Goal: Task Accomplishment & Management: Manage account settings

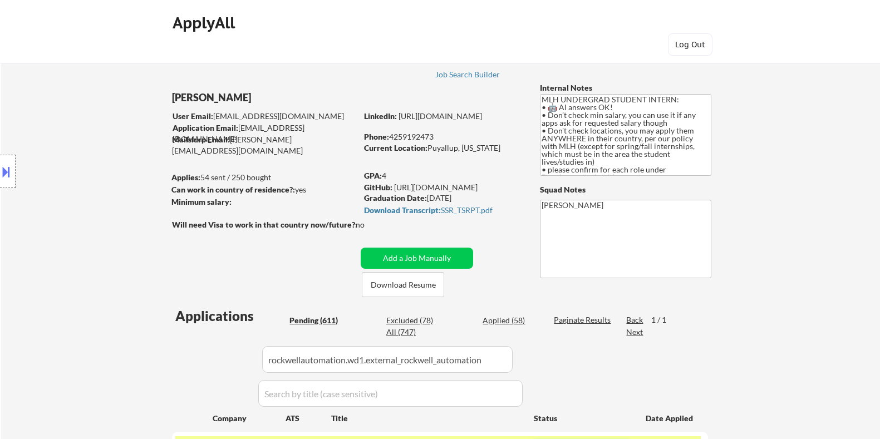
scroll to position [139, 0]
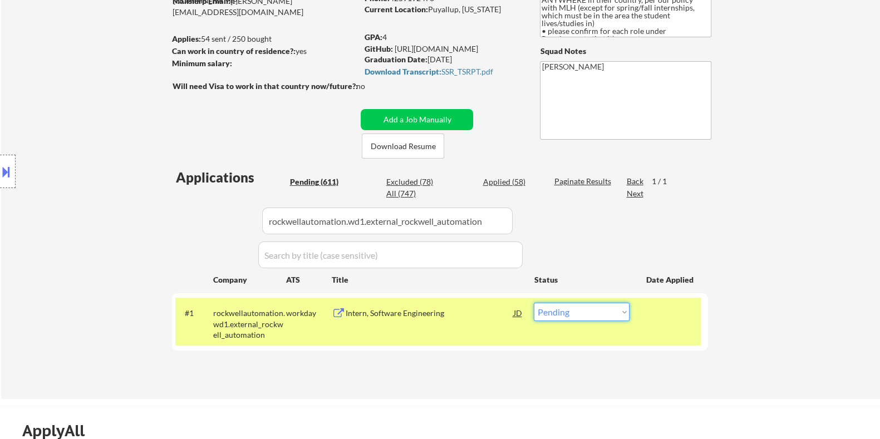
select select ""applied""
click at [534, 303] on select "Choose an option... Pending Applied Excluded (Questions) Excluded (Expired) Exc…" at bounding box center [582, 312] width 96 height 18
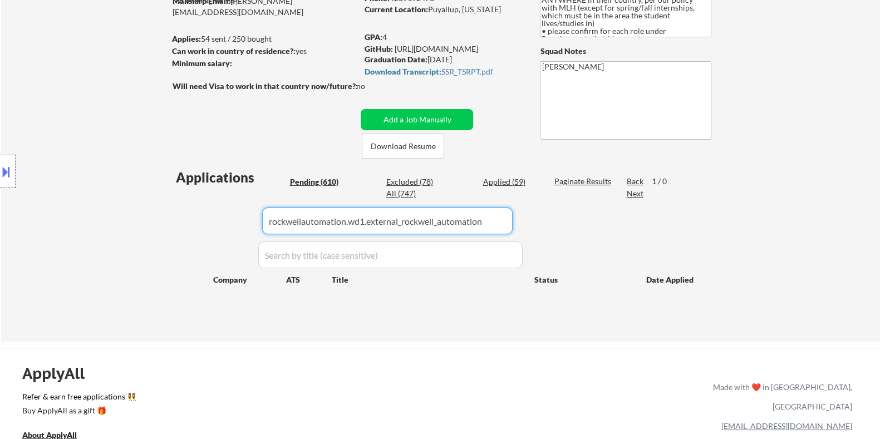
drag, startPoint x: 501, startPoint y: 218, endPoint x: 217, endPoint y: 222, distance: 283.9
click at [217, 222] on div "Applications Pending (610) Excluded (78) Applied (59) All (747) Paginate Result…" at bounding box center [440, 244] width 536 height 153
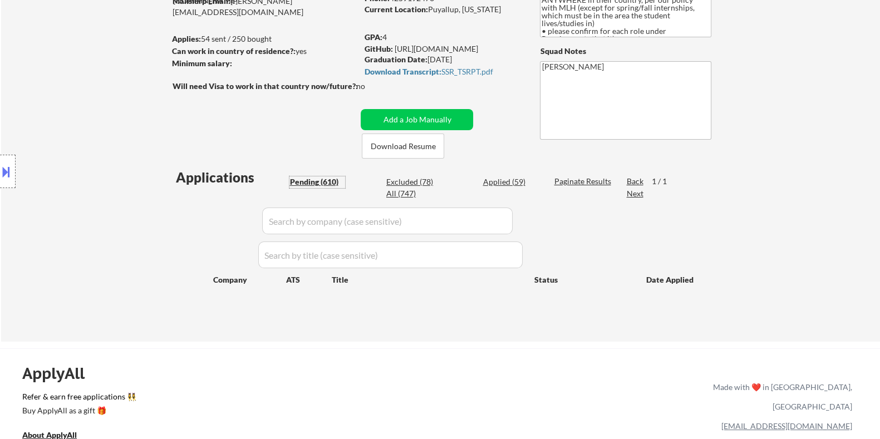
click at [309, 178] on div "Pending (610)" at bounding box center [317, 181] width 56 height 11
select select ""pending""
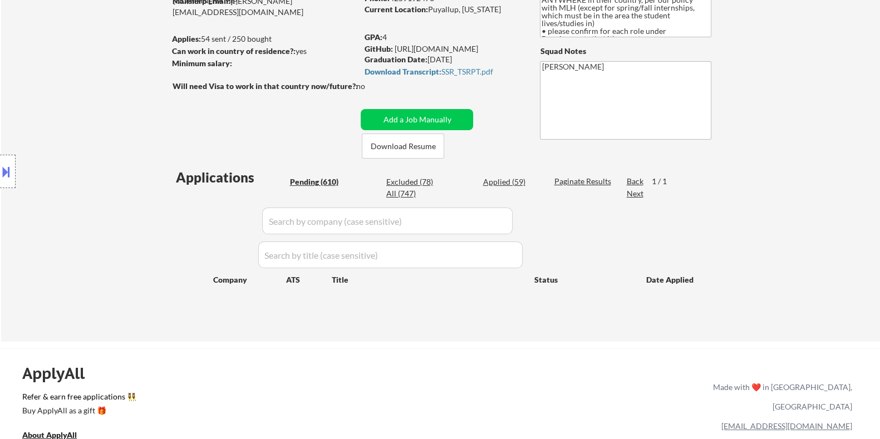
select select ""pending""
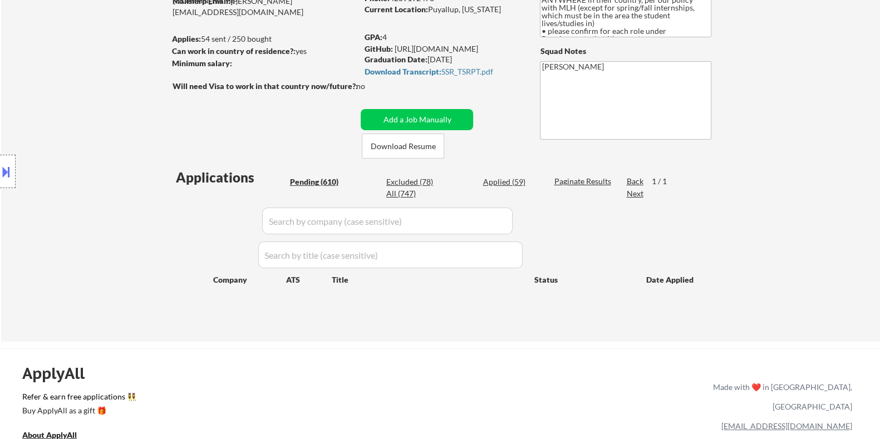
select select ""pending""
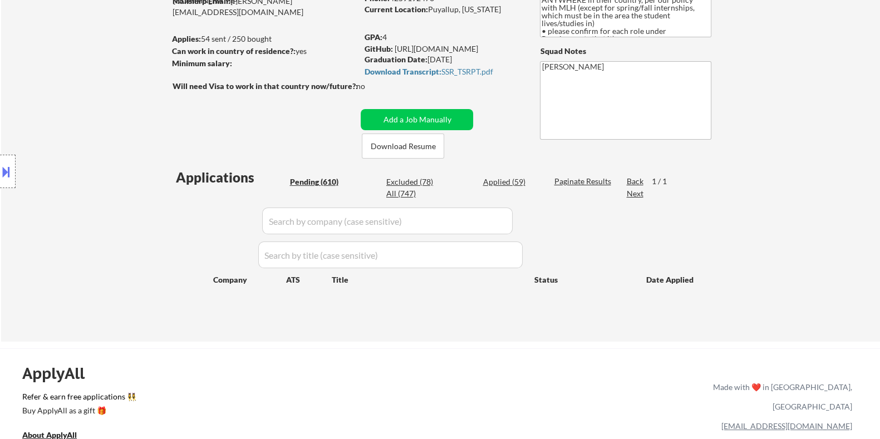
select select ""pending""
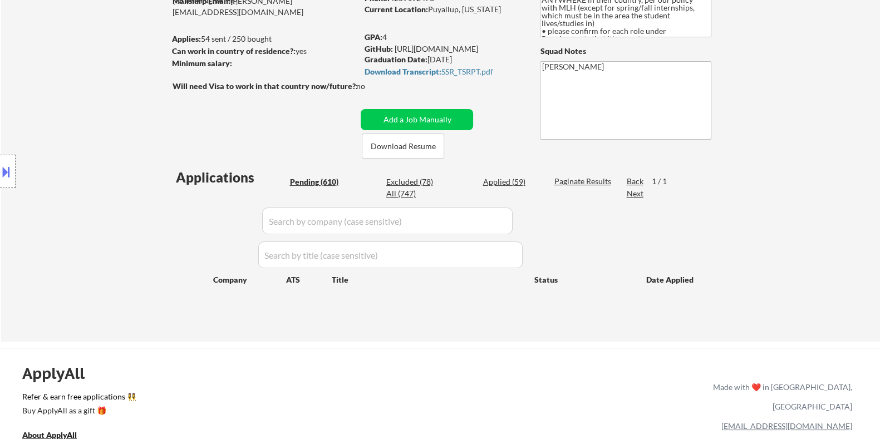
select select ""pending""
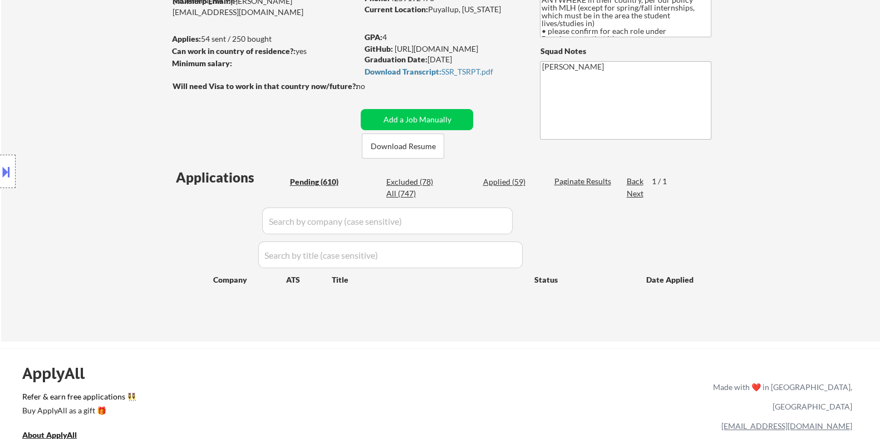
select select ""pending""
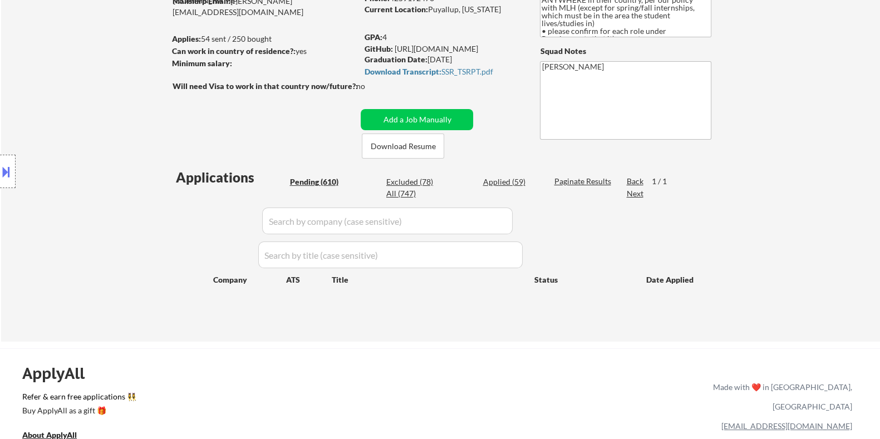
select select ""pending""
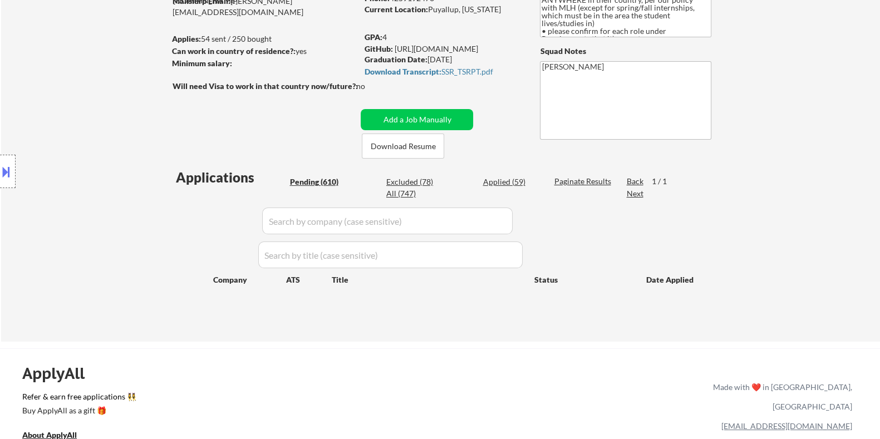
select select ""pending""
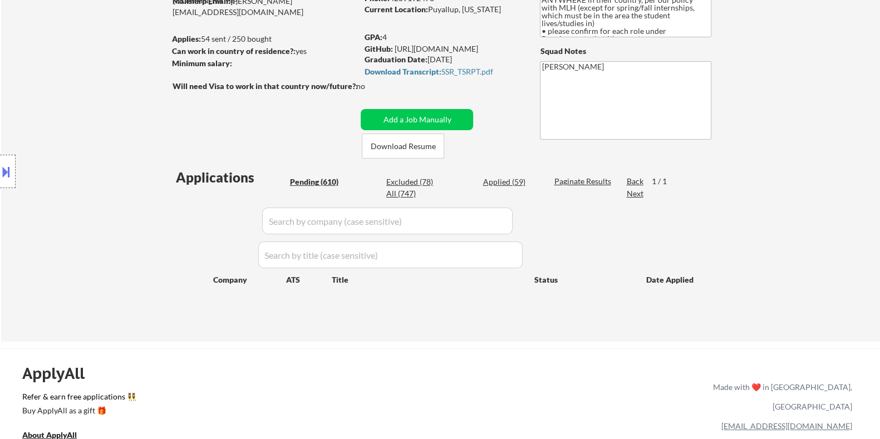
select select ""pending""
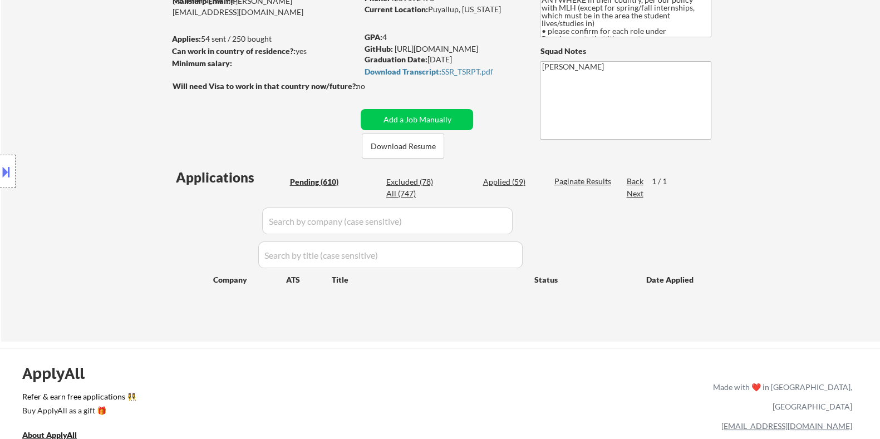
select select ""pending""
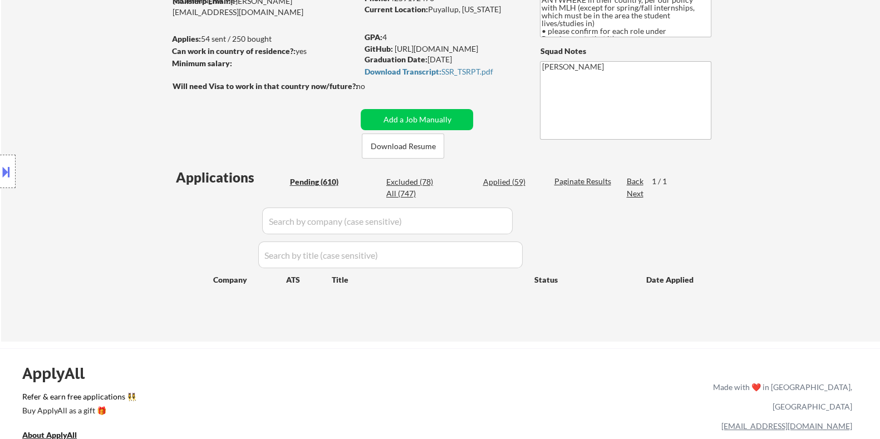
select select ""pending""
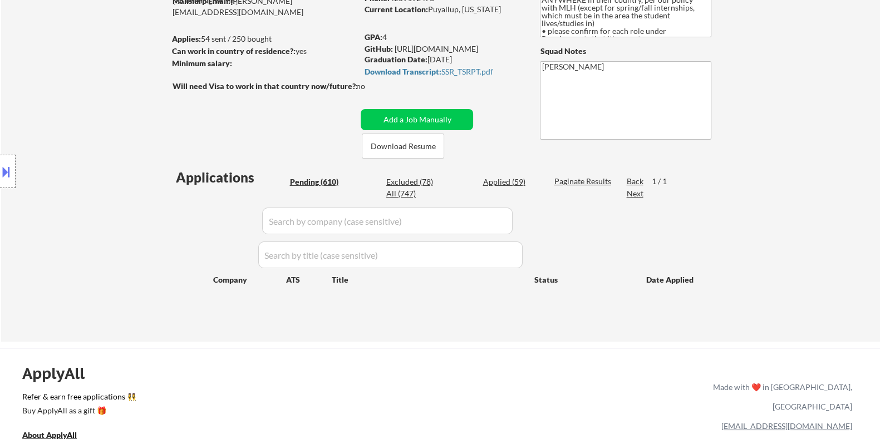
select select ""pending""
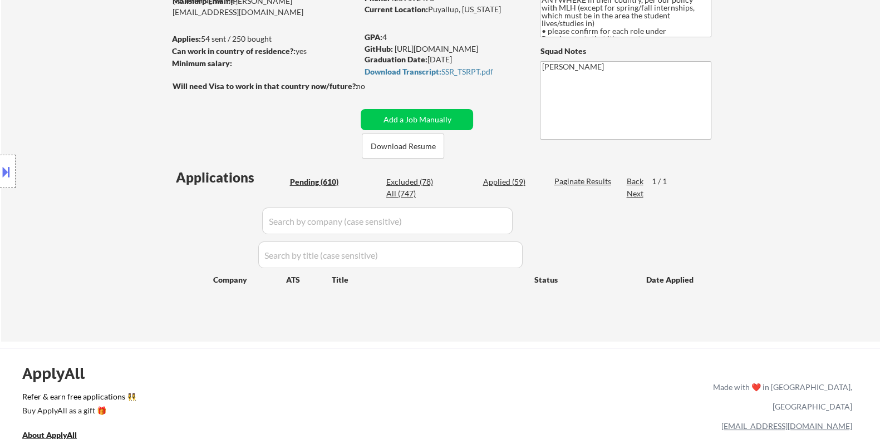
select select ""pending""
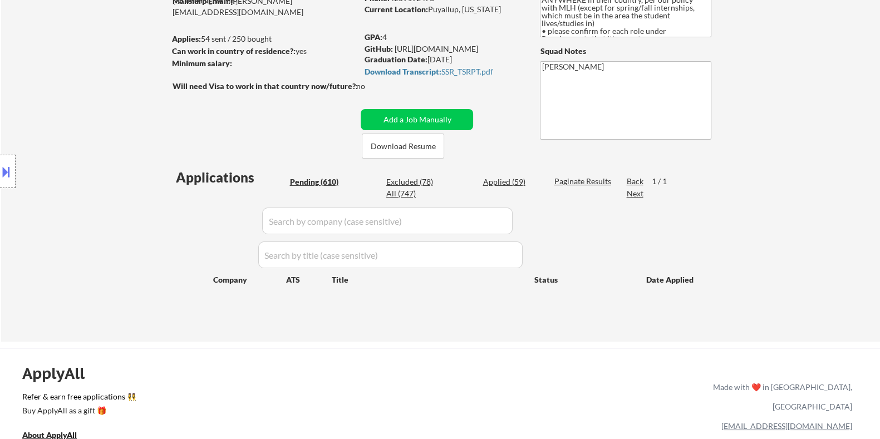
select select ""pending""
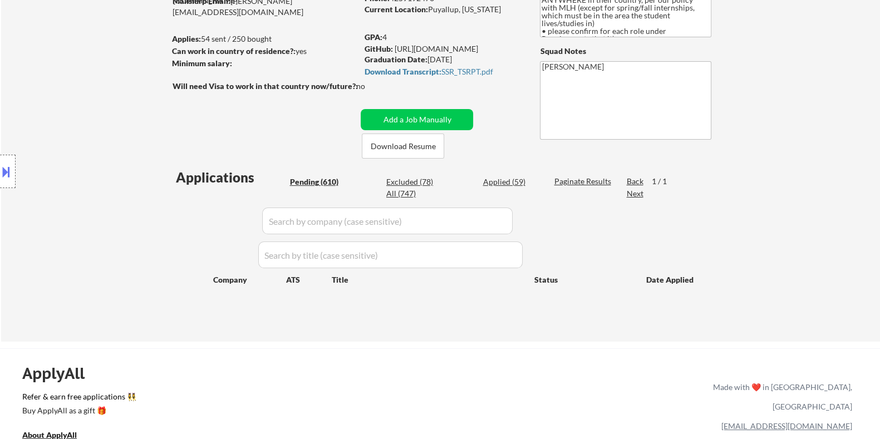
select select ""pending""
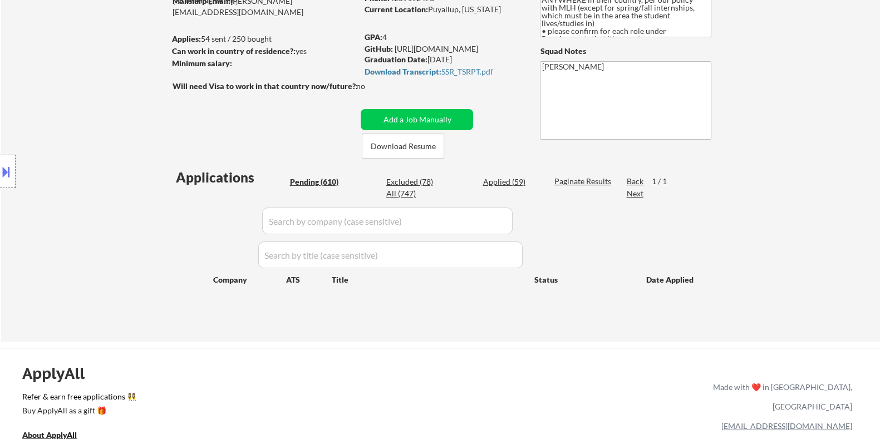
select select ""pending""
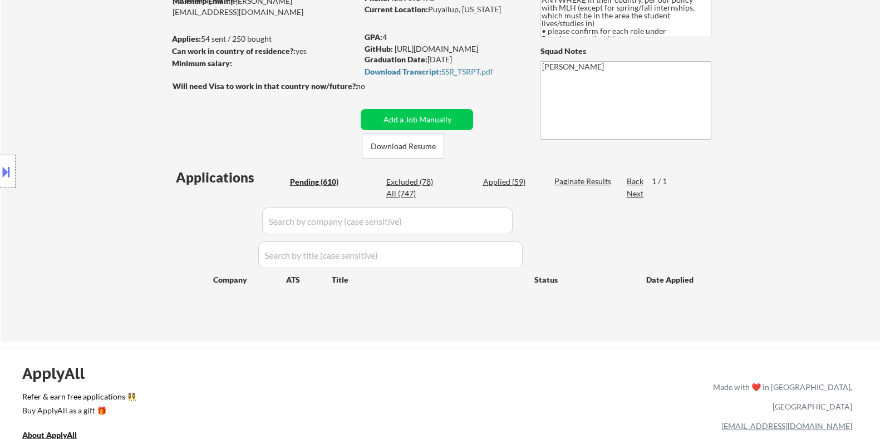
select select ""pending""
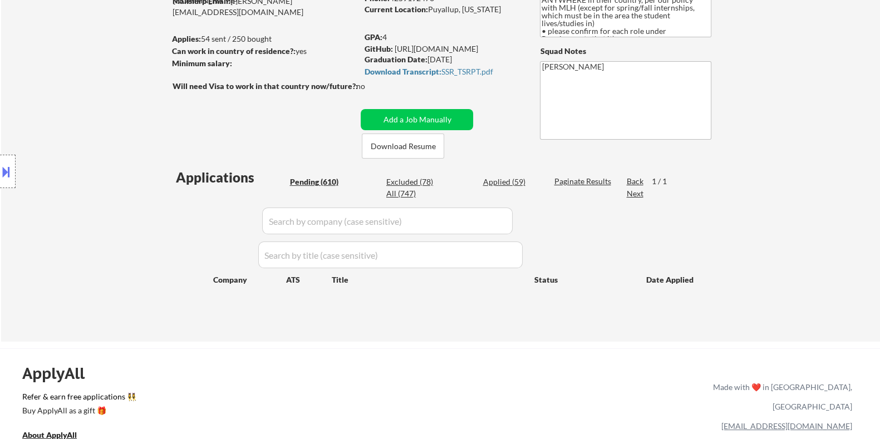
select select ""pending""
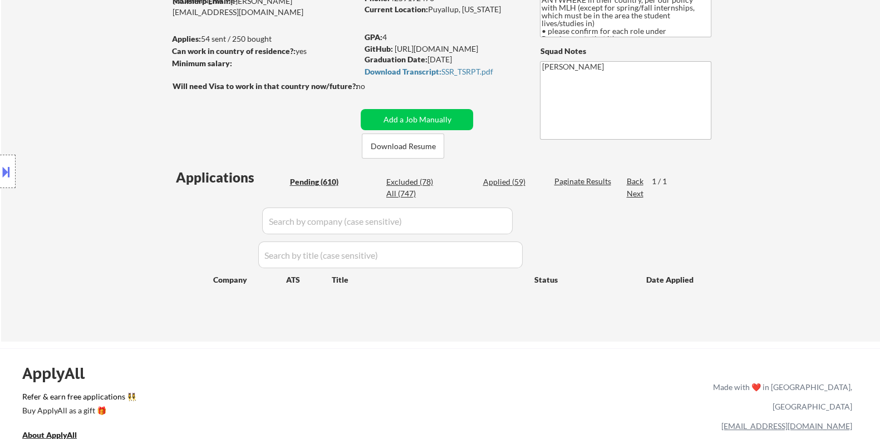
select select ""pending""
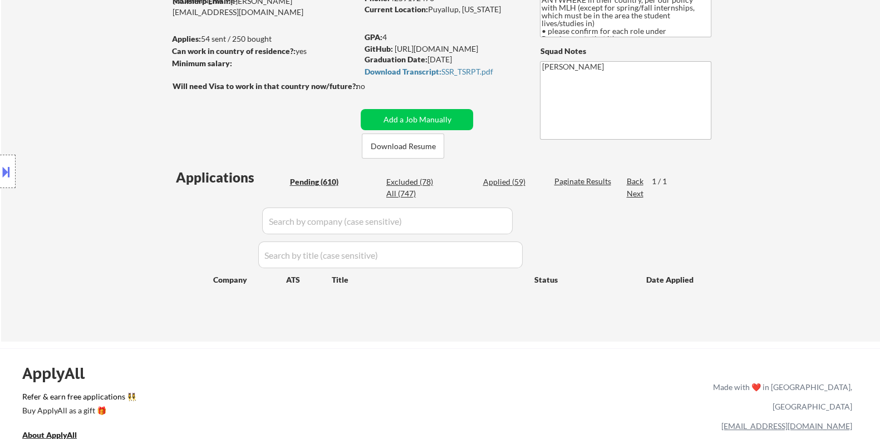
select select ""pending""
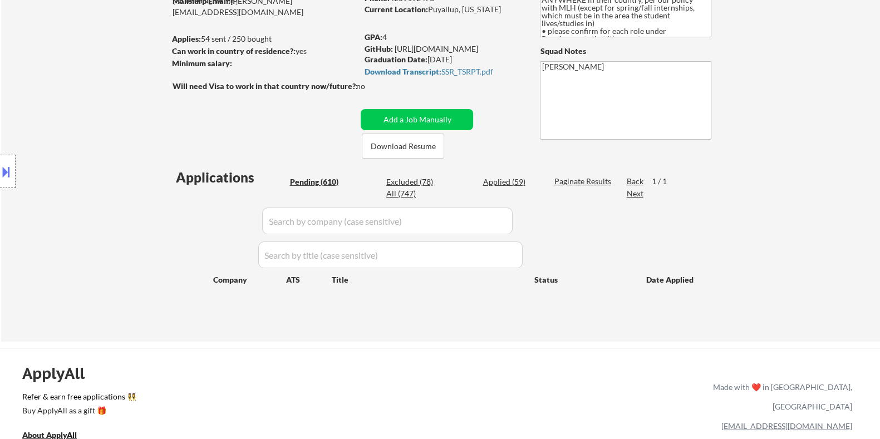
select select ""pending""
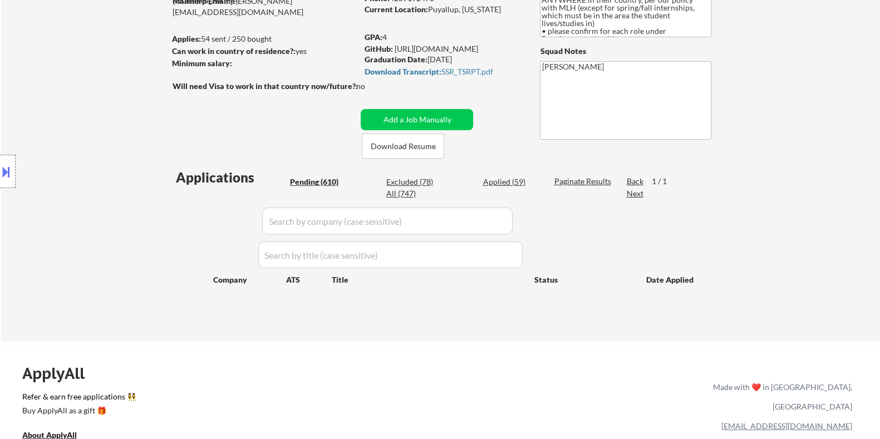
select select ""pending""
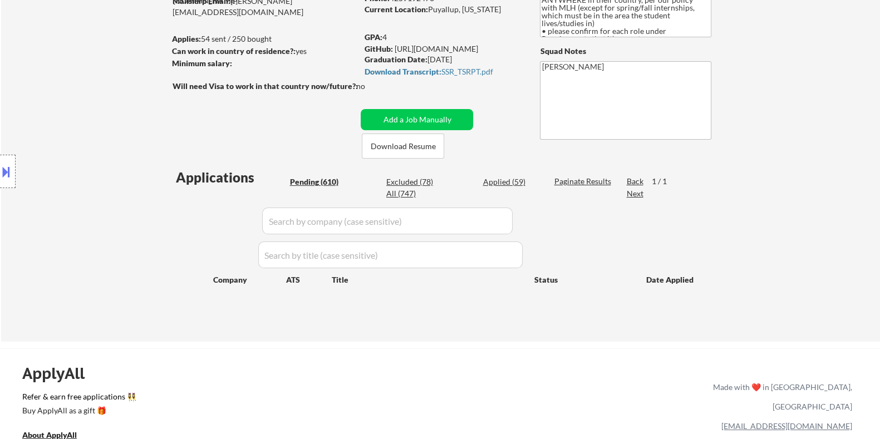
select select ""pending""
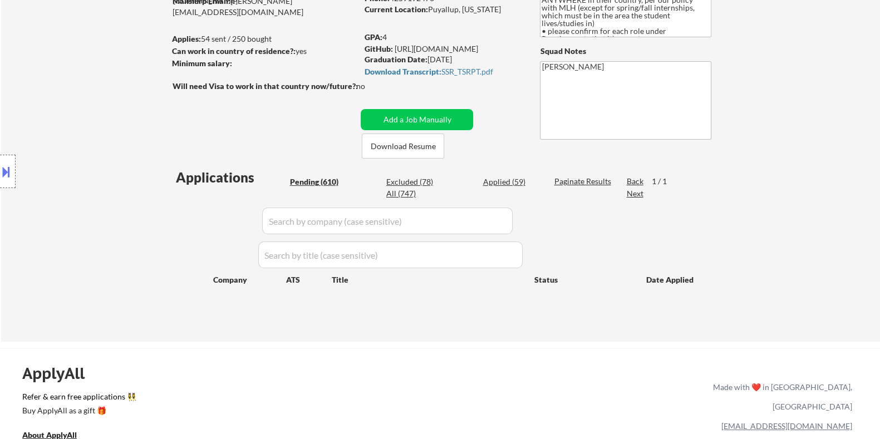
select select ""pending""
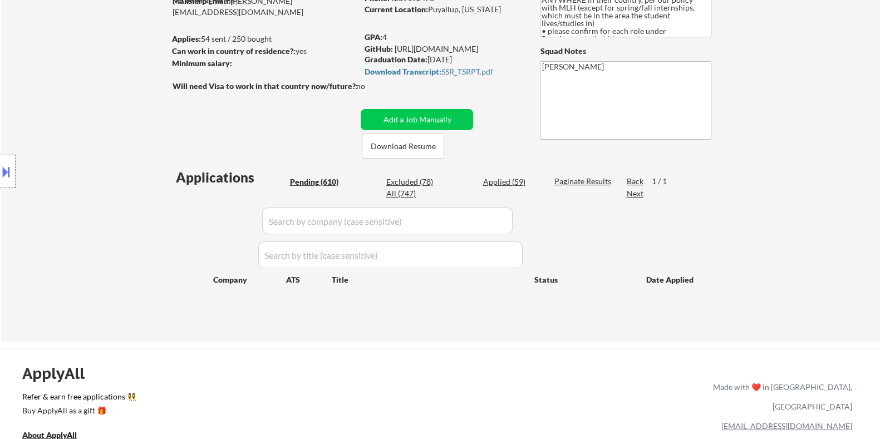
select select ""pending""
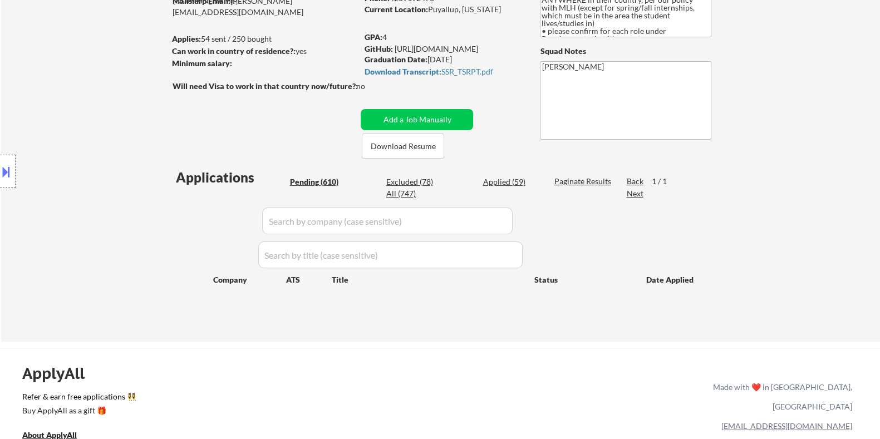
select select ""pending""
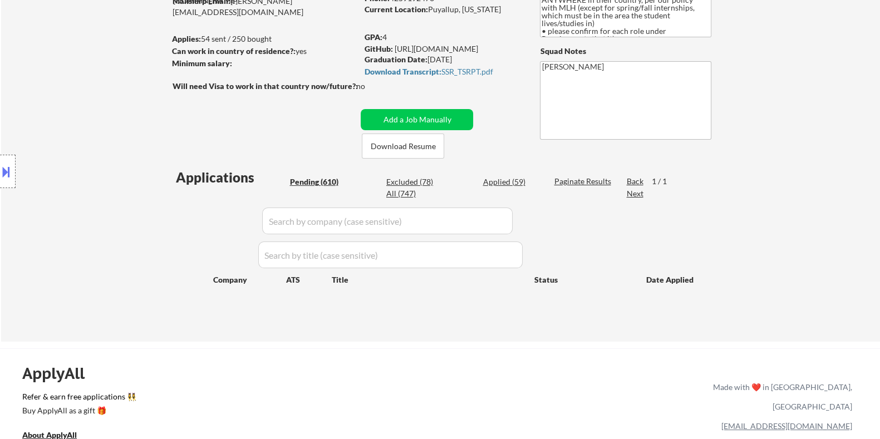
select select ""pending""
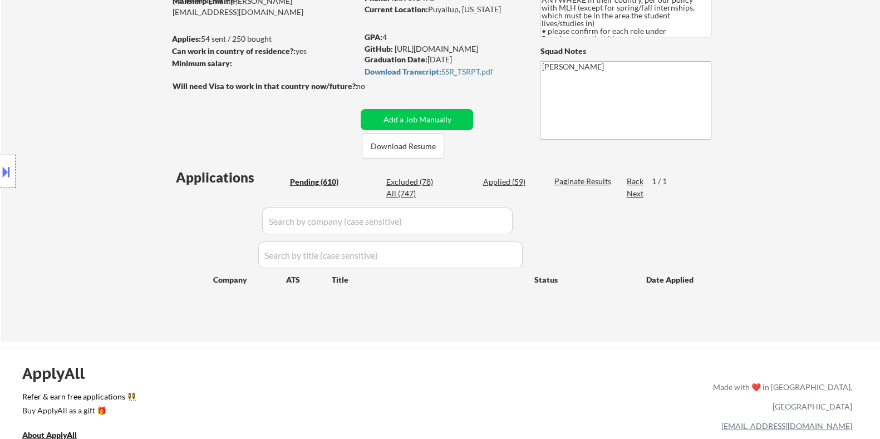
select select ""pending""
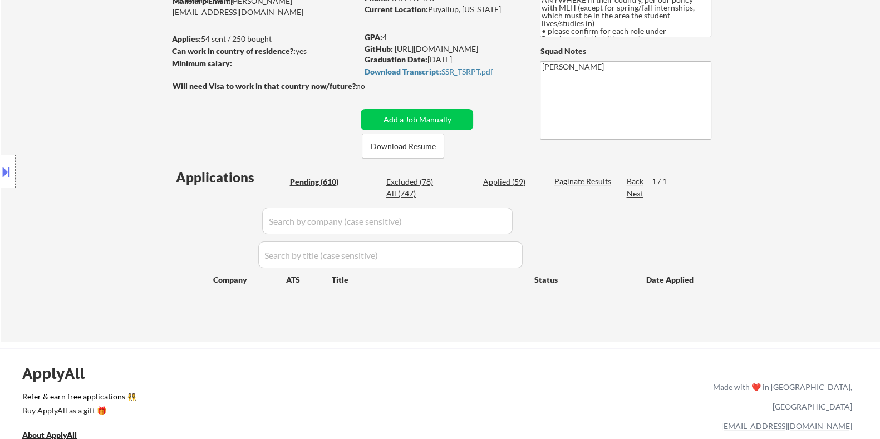
select select ""pending""
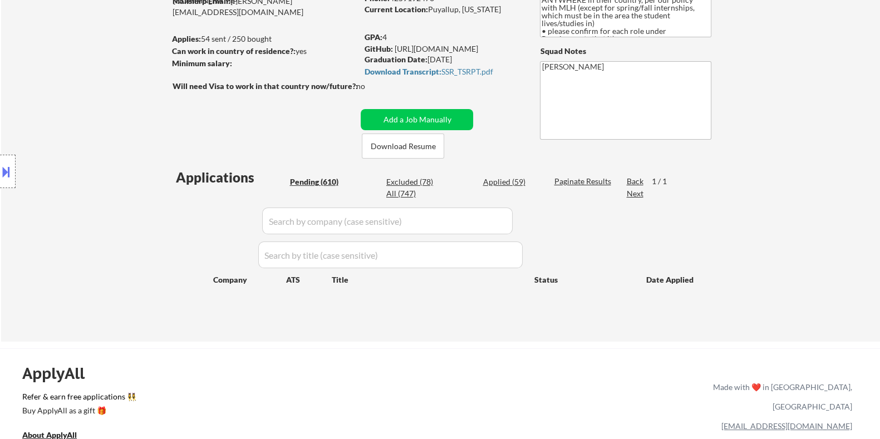
select select ""pending""
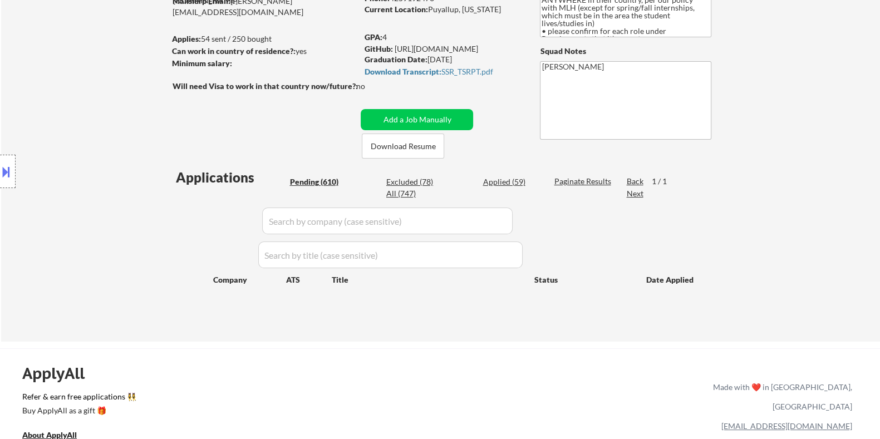
select select ""pending""
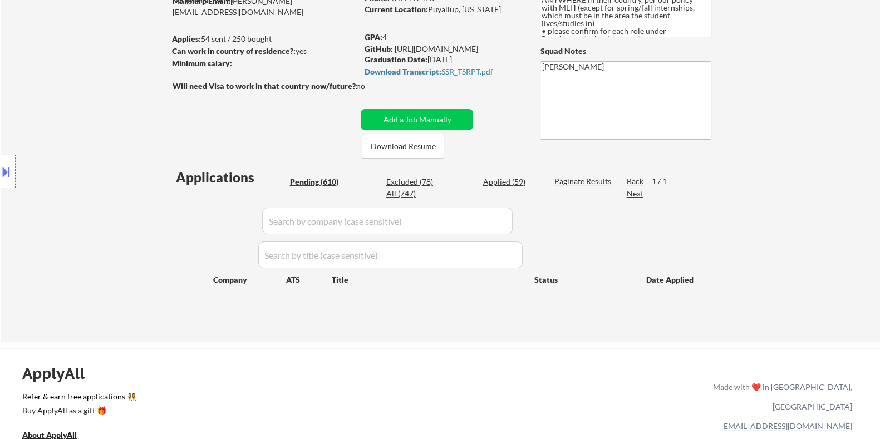
select select ""pending""
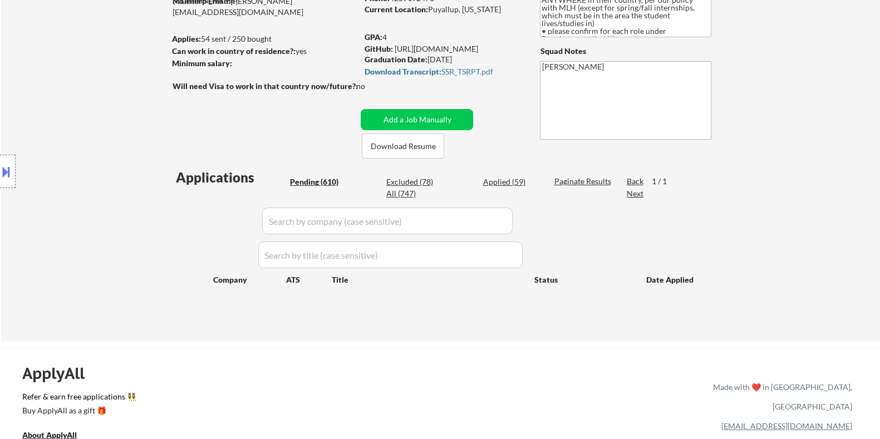
select select ""pending""
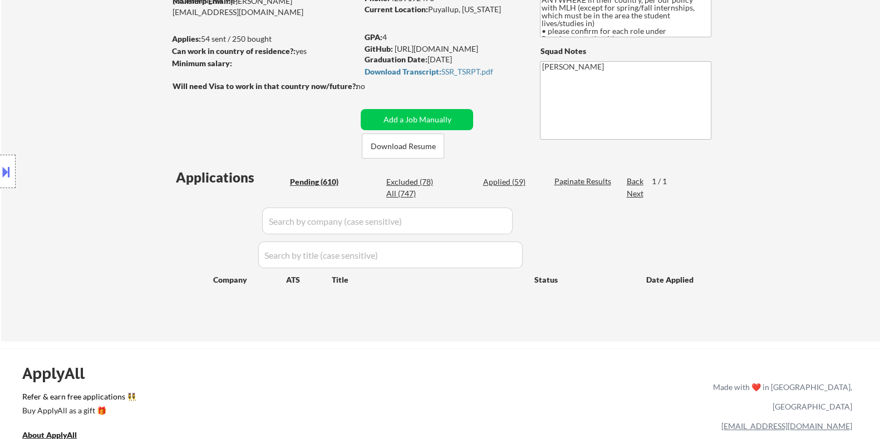
select select ""pending""
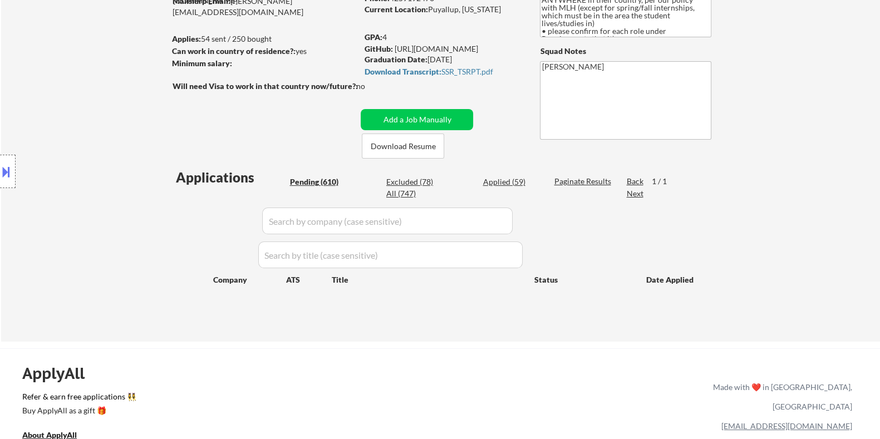
select select ""pending""
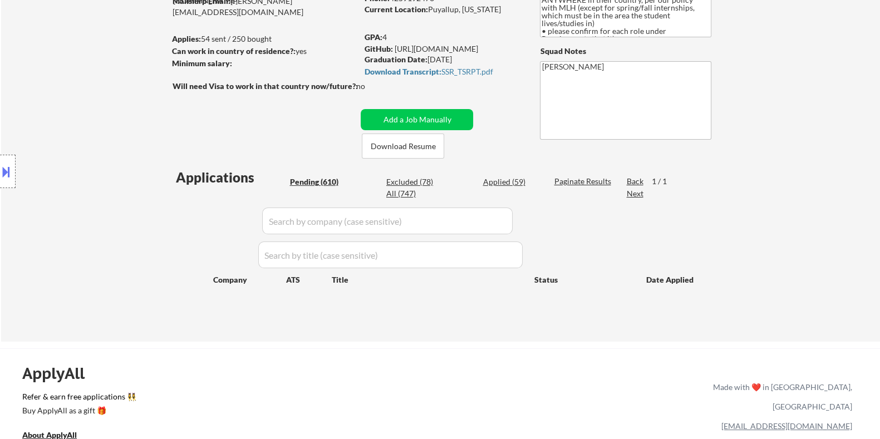
select select ""pending""
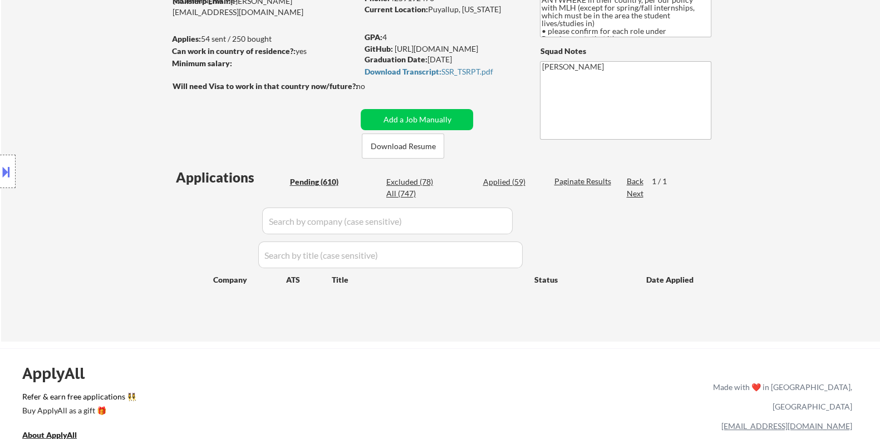
select select ""pending""
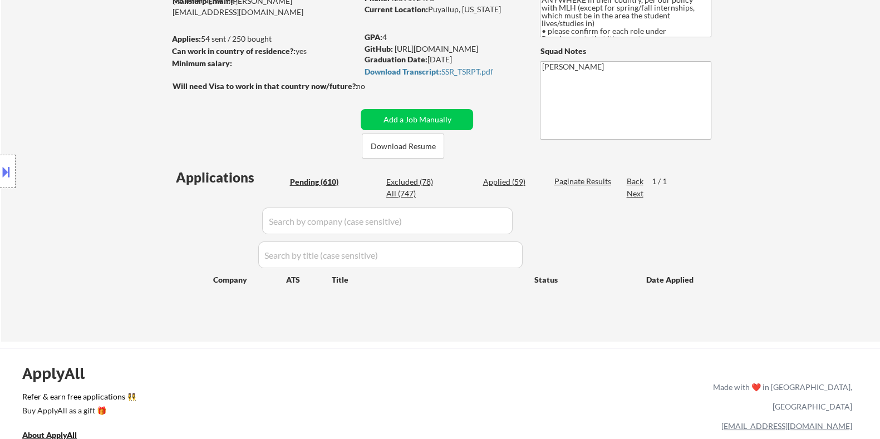
select select ""pending""
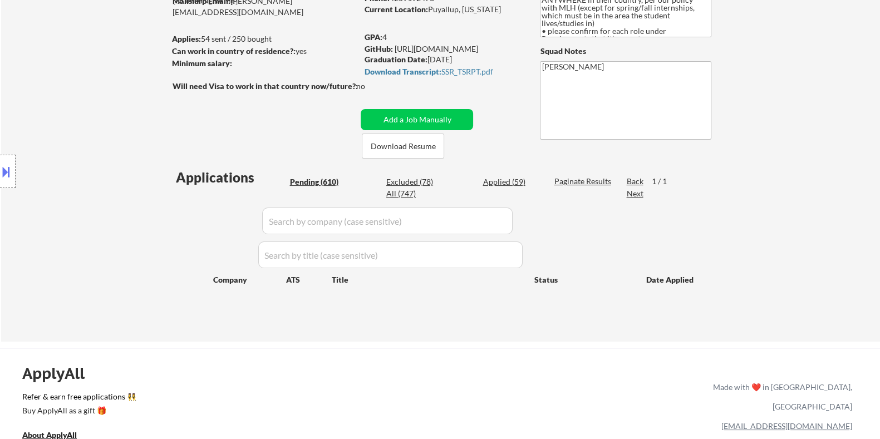
select select ""pending""
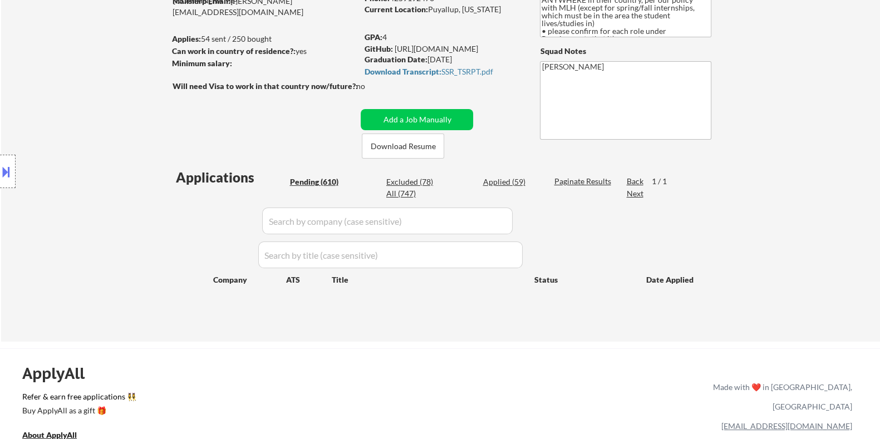
select select ""pending""
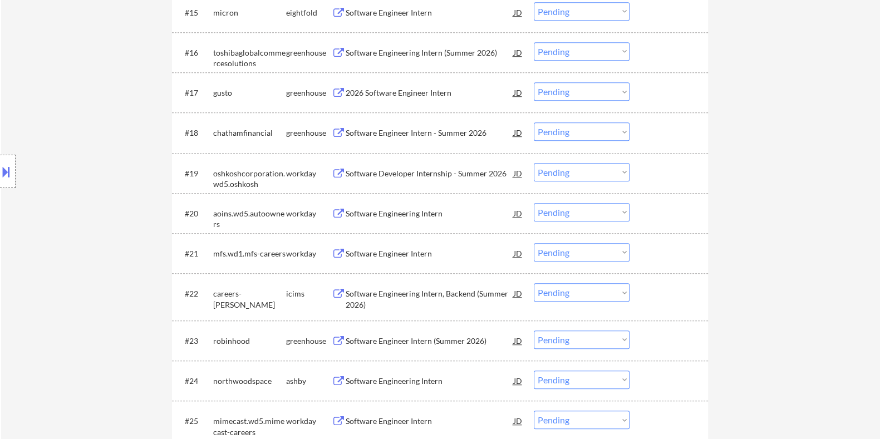
scroll to position [1113, 0]
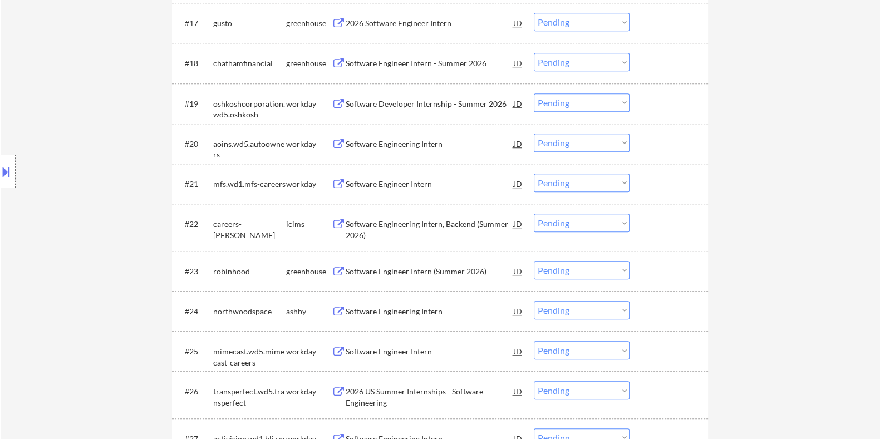
click at [397, 312] on div "Software Engineering Intern" at bounding box center [429, 311] width 168 height 11
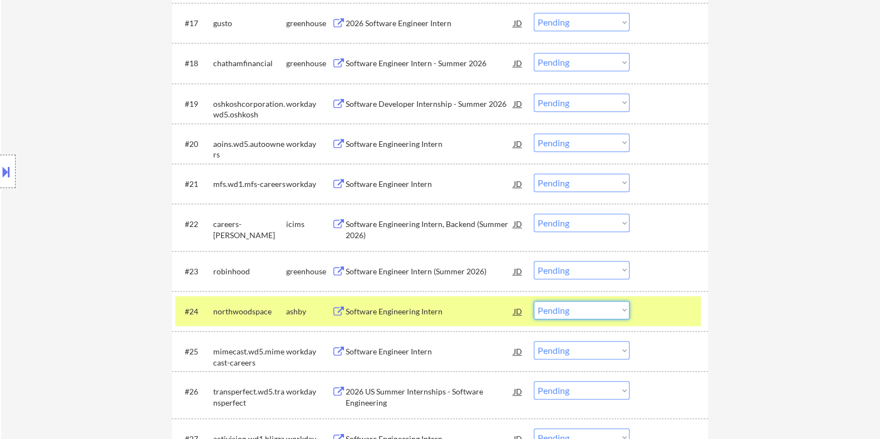
click at [575, 312] on select "Choose an option... Pending Applied Excluded (Questions) Excluded (Expired) Exc…" at bounding box center [582, 310] width 96 height 18
click at [534, 301] on select "Choose an option... Pending Applied Excluded (Questions) Excluded (Expired) Exc…" at bounding box center [582, 310] width 96 height 18
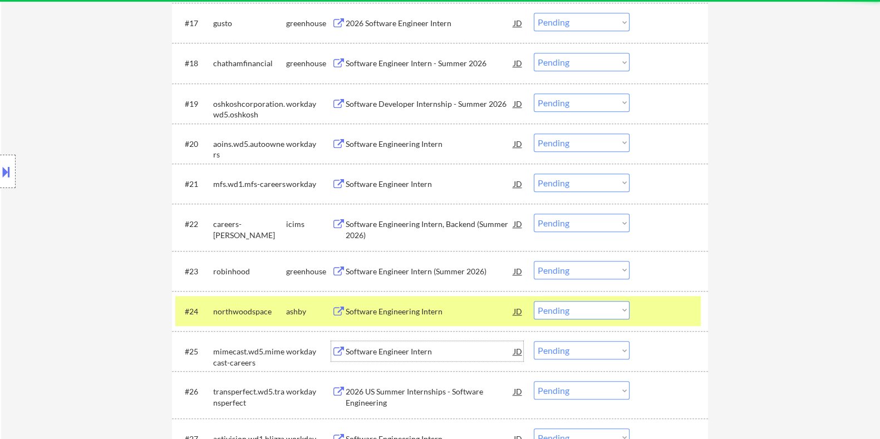
click at [375, 351] on div "Software Engineer Intern" at bounding box center [429, 351] width 168 height 11
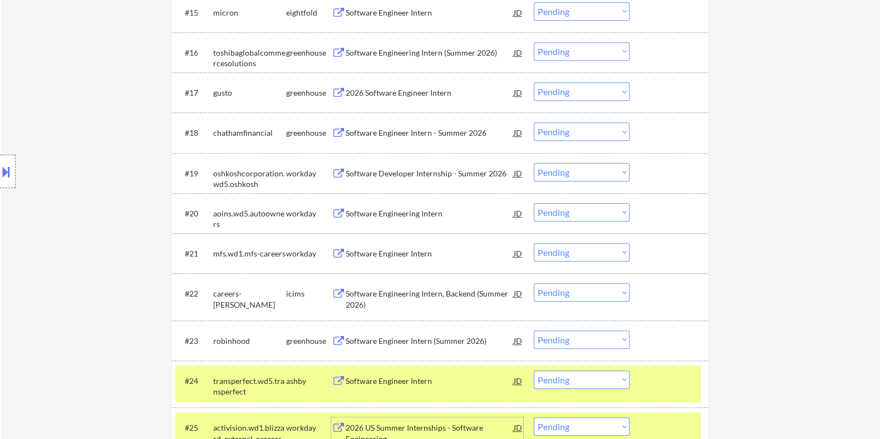
scroll to position [1183, 0]
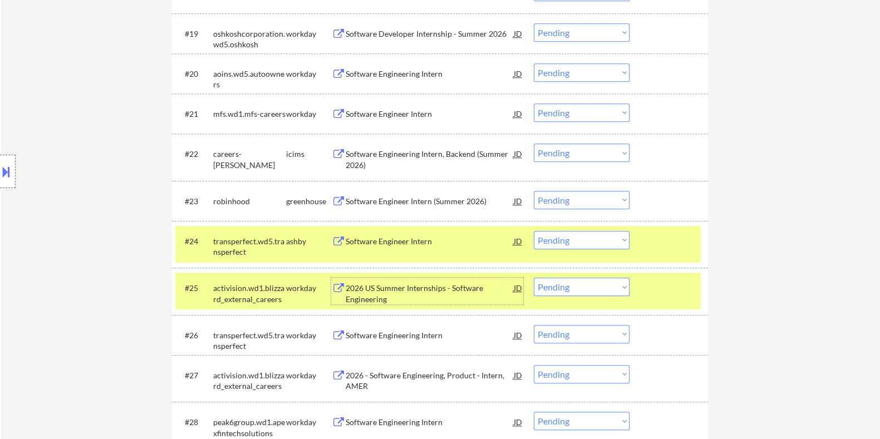
click at [562, 288] on select "Choose an option... Pending Applied Excluded (Questions) Excluded (Expired) Exc…" at bounding box center [582, 287] width 96 height 18
click at [534, 278] on select "Choose an option... Pending Applied Excluded (Questions) Excluded (Expired) Exc…" at bounding box center [582, 287] width 96 height 18
click at [390, 242] on div "Software Engineer Intern" at bounding box center [429, 241] width 168 height 11
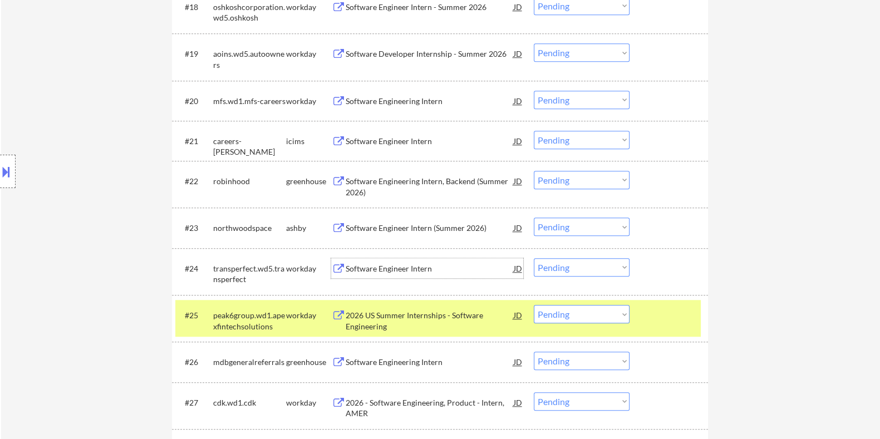
click at [564, 265] on select "Choose an option... Pending Applied Excluded (Questions) Excluded (Expired) Exc…" at bounding box center [582, 267] width 96 height 18
click at [534, 258] on select "Choose an option... Pending Applied Excluded (Questions) Excluded (Expired) Exc…" at bounding box center [582, 267] width 96 height 18
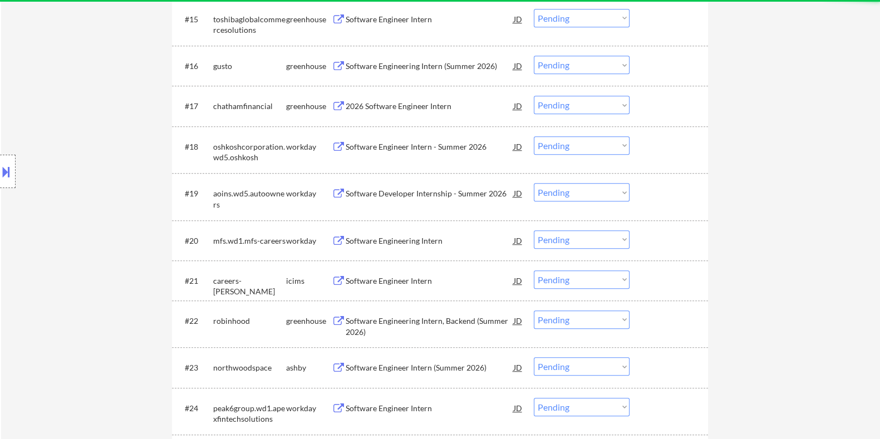
click at [376, 362] on div "Software Engineer Intern (Summer 2026)" at bounding box center [429, 367] width 168 height 11
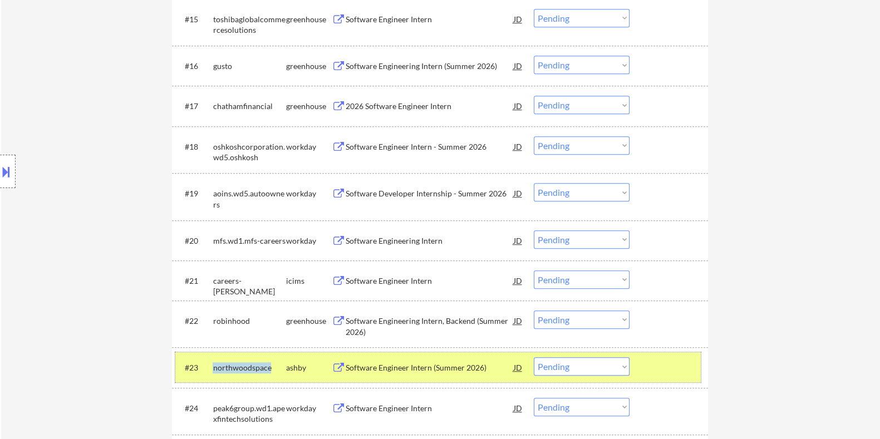
drag, startPoint x: 258, startPoint y: 367, endPoint x: 209, endPoint y: 365, distance: 49.0
click at [209, 365] on div "#23 northwoodspace [PERSON_NAME] Software Engineer Intern (Summer 2026) JD Choo…" at bounding box center [437, 367] width 525 height 30
copy div "northwoodspace"
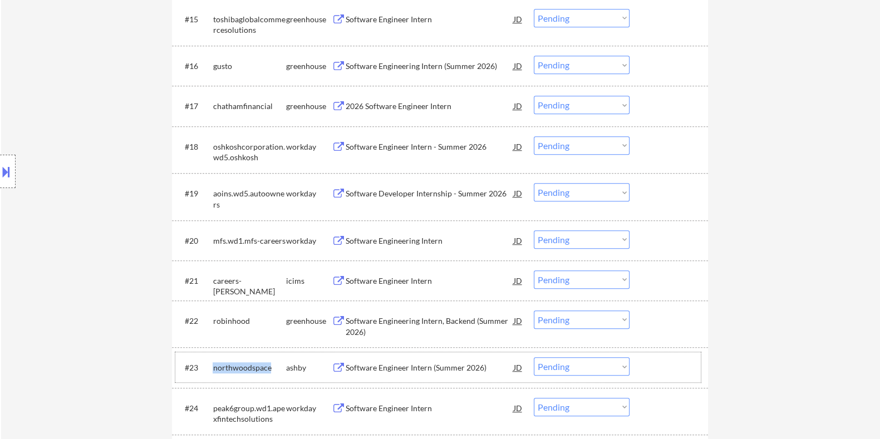
click at [609, 371] on select "Choose an option... Pending Applied Excluded (Questions) Excluded (Expired) Exc…" at bounding box center [582, 366] width 96 height 18
click at [604, 364] on select "Choose an option... Pending Applied Excluded (Questions) Excluded (Expired) Exc…" at bounding box center [582, 366] width 96 height 18
click at [604, 365] on select "Choose an option... Pending Applied Excluded (Questions) Excluded (Expired) Exc…" at bounding box center [582, 366] width 96 height 18
click at [534, 357] on select "Choose an option... Pending Applied Excluded (Questions) Excluded (Expired) Exc…" at bounding box center [582, 366] width 96 height 18
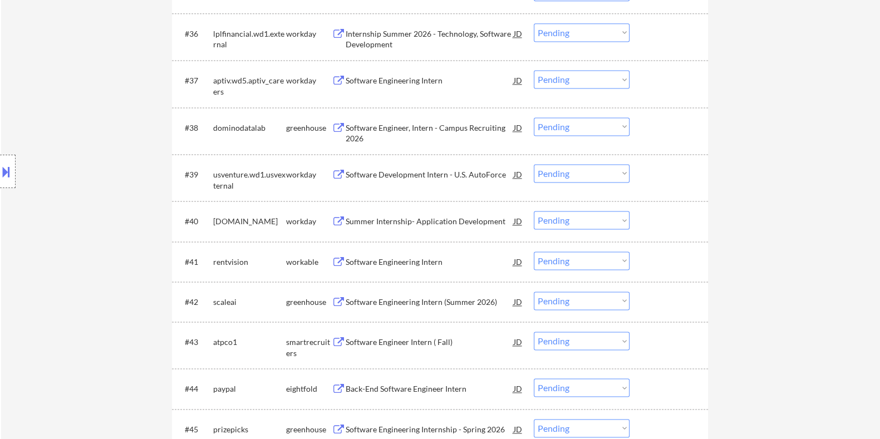
scroll to position [1808, 0]
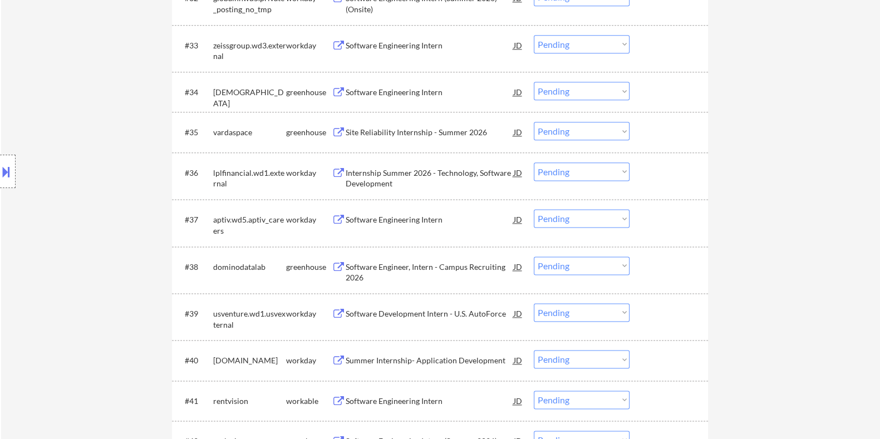
click at [398, 174] on div "Internship Summer 2026 - Technology, Software Development" at bounding box center [429, 179] width 168 height 22
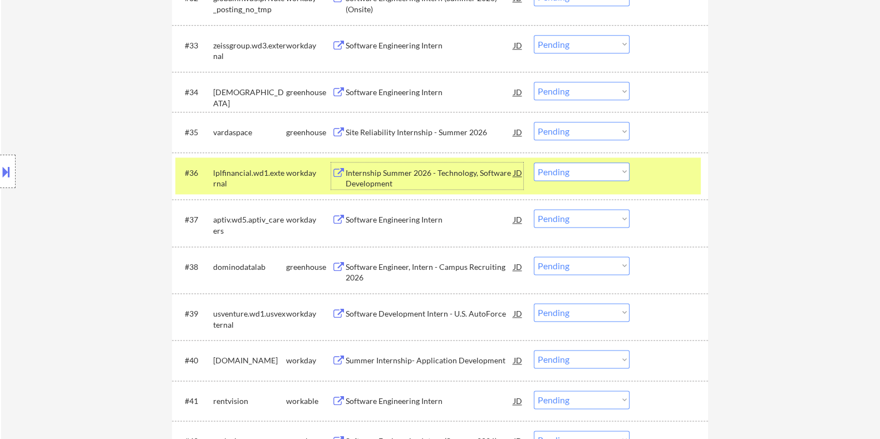
click at [554, 172] on select "Choose an option... Pending Applied Excluded (Questions) Excluded (Expired) Exc…" at bounding box center [582, 172] width 96 height 18
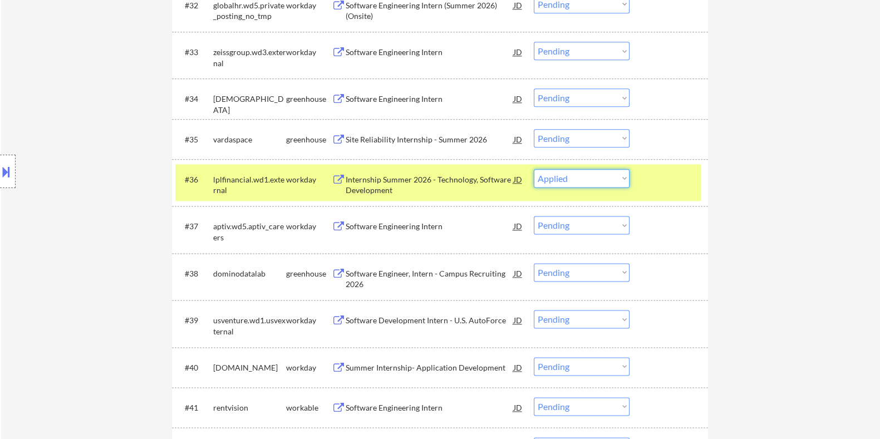
click at [534, 169] on select "Choose an option... Pending Applied Excluded (Questions) Excluded (Expired) Exc…" at bounding box center [582, 178] width 96 height 18
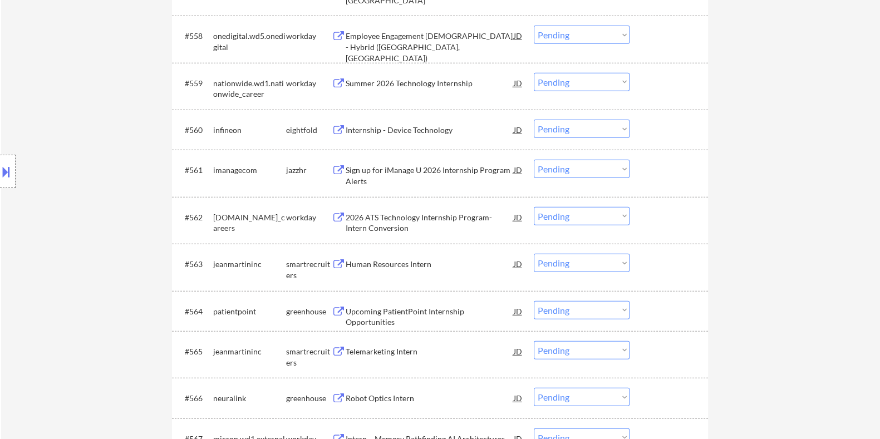
scroll to position [25185, 0]
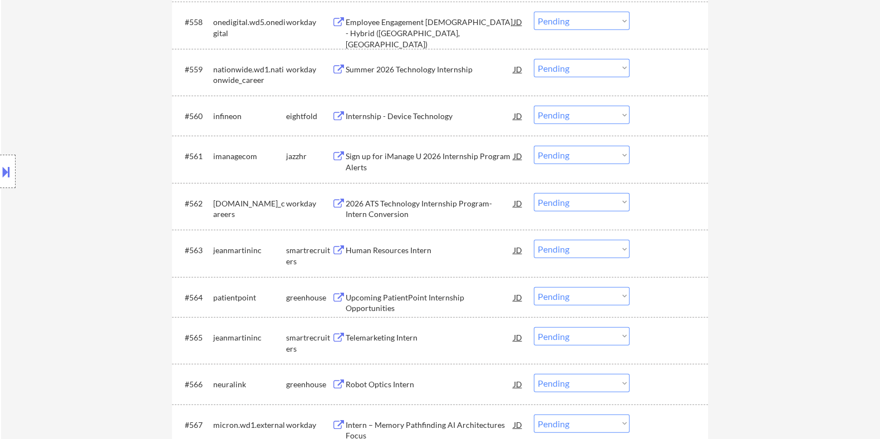
click at [401, 155] on div "Sign up for iManage U 2026 Internship Program Alerts" at bounding box center [429, 162] width 168 height 22
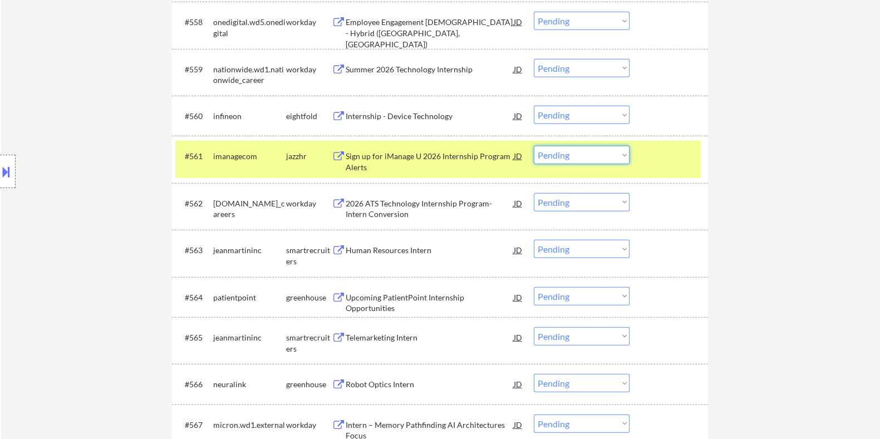
click at [572, 153] on select "Choose an option... Pending Applied Excluded (Questions) Excluded (Expired) Exc…" at bounding box center [582, 155] width 96 height 18
click at [534, 146] on select "Choose an option... Pending Applied Excluded (Questions) Excluded (Expired) Exc…" at bounding box center [582, 155] width 96 height 18
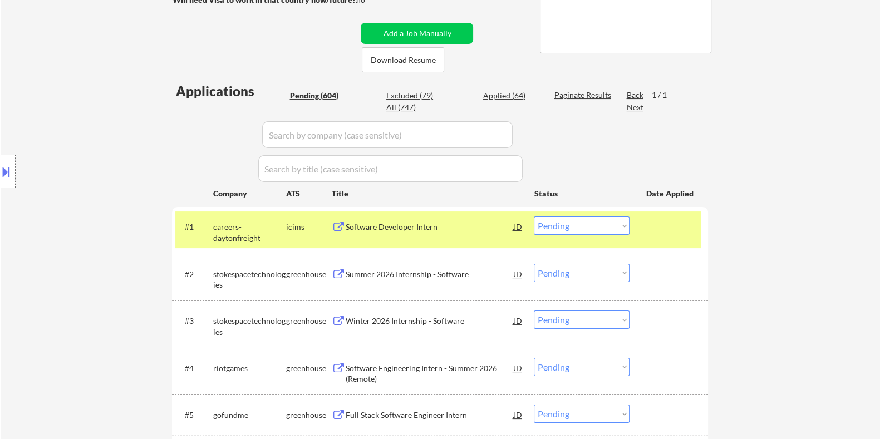
scroll to position [98, 0]
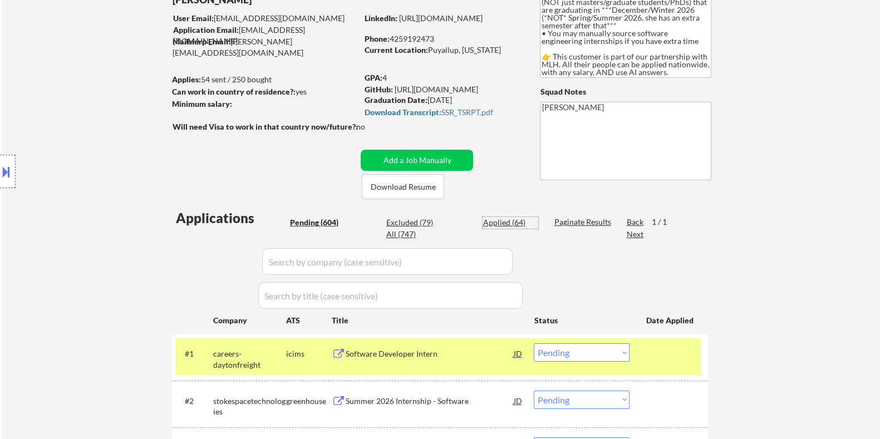
click at [505, 220] on div "Applied (64)" at bounding box center [511, 222] width 56 height 11
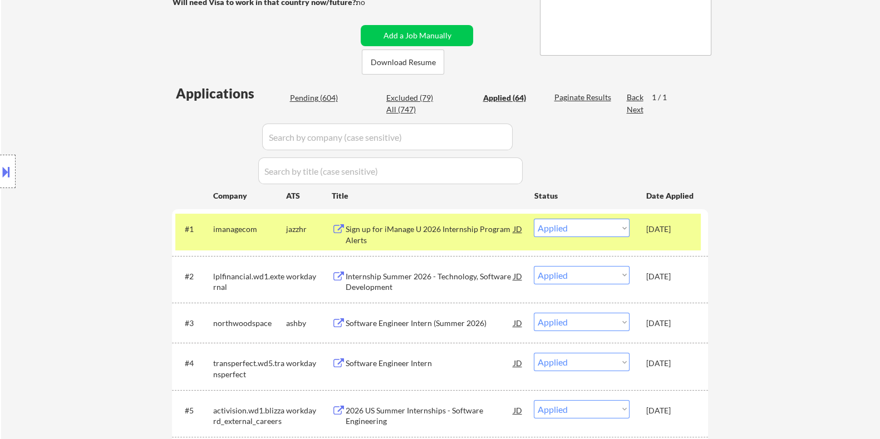
scroll to position [237, 0]
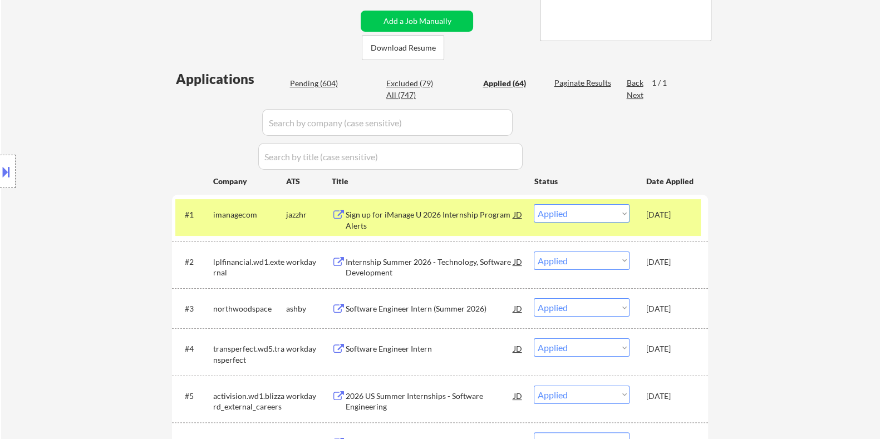
click at [363, 306] on div "Software Engineer Intern (Summer 2026)" at bounding box center [429, 308] width 168 height 11
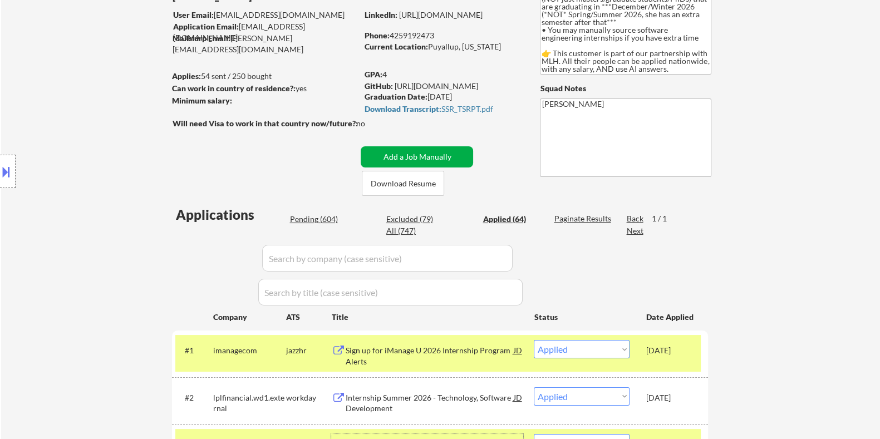
scroll to position [98, 0]
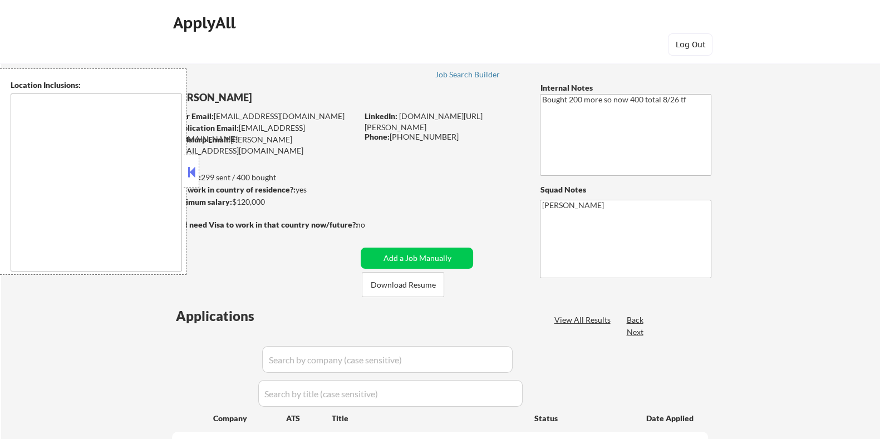
select select ""pending""
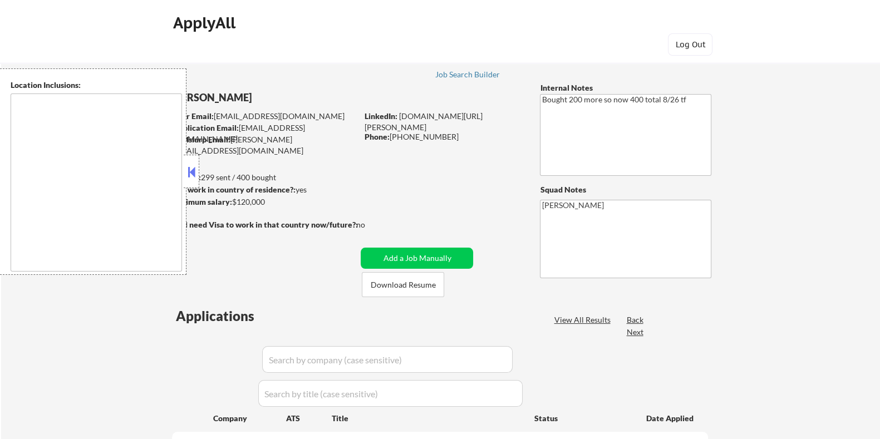
select select ""pending""
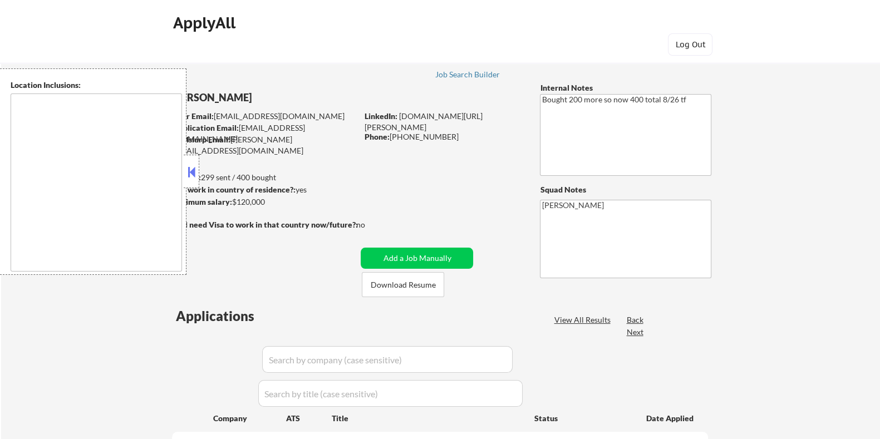
select select ""pending""
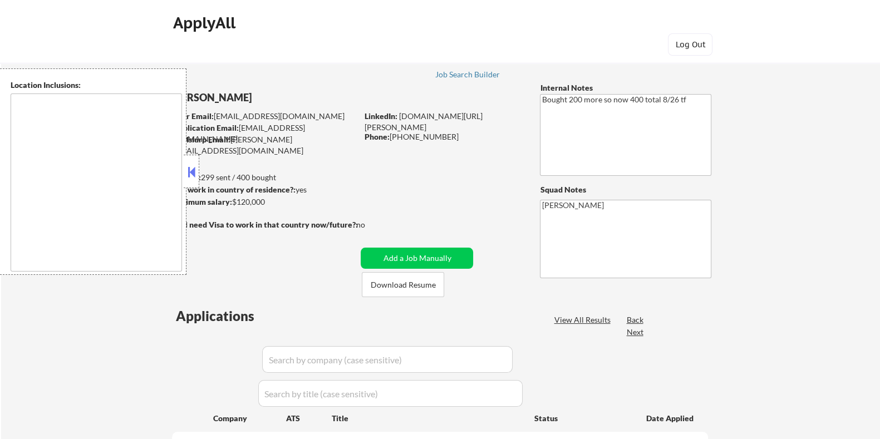
select select ""pending""
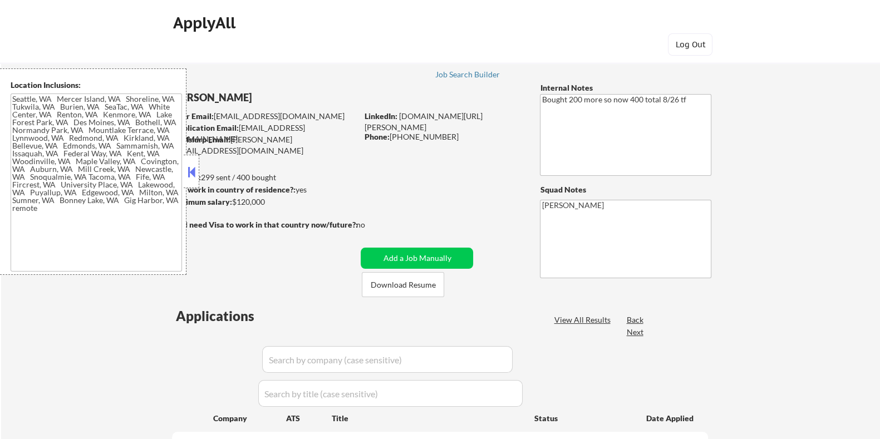
type textarea "Seattle, WA Mercer Island, WA Shoreline, WA Tukwila, WA Burien, WA SeaTac, WA W…"
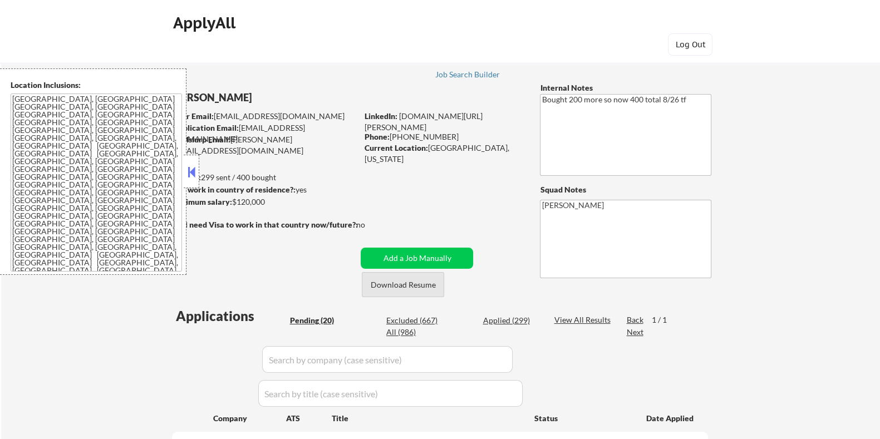
click at [377, 284] on button "Download Resume" at bounding box center [403, 284] width 82 height 25
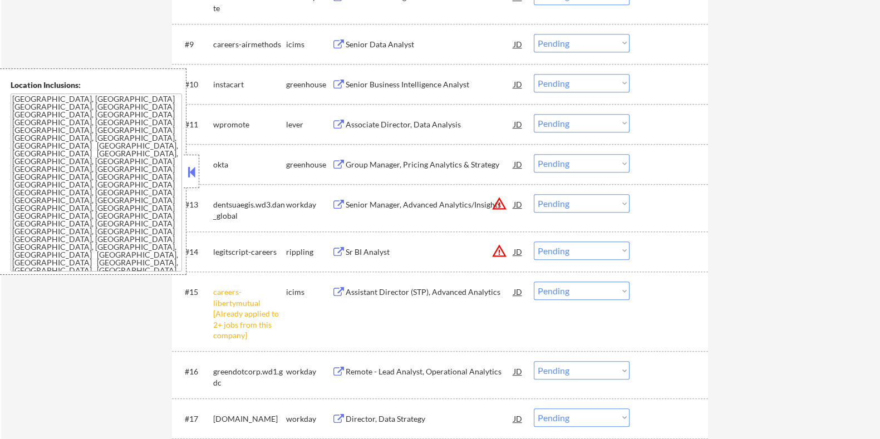
scroll to position [765, 0]
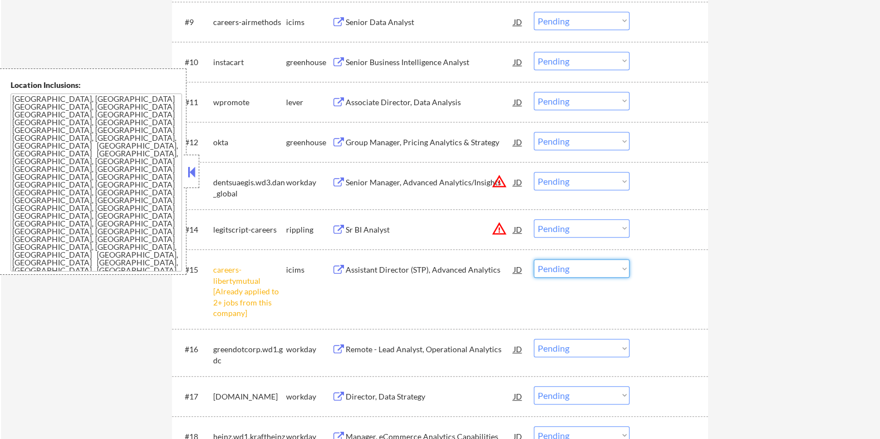
click at [581, 270] on select "Choose an option... Pending Applied Excluded (Questions) Excluded (Expired) Exc…" at bounding box center [582, 268] width 96 height 18
click at [534, 259] on select "Choose an option... Pending Applied Excluded (Questions) Excluded (Expired) Exc…" at bounding box center [582, 268] width 96 height 18
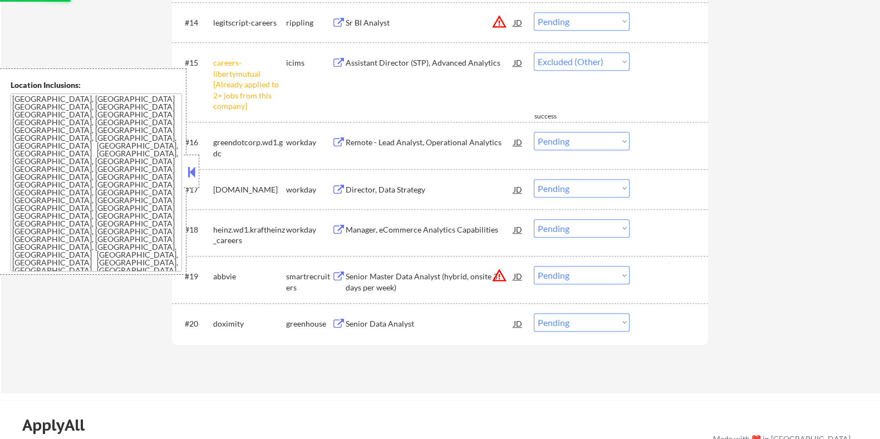
scroll to position [973, 0]
select select ""pending""
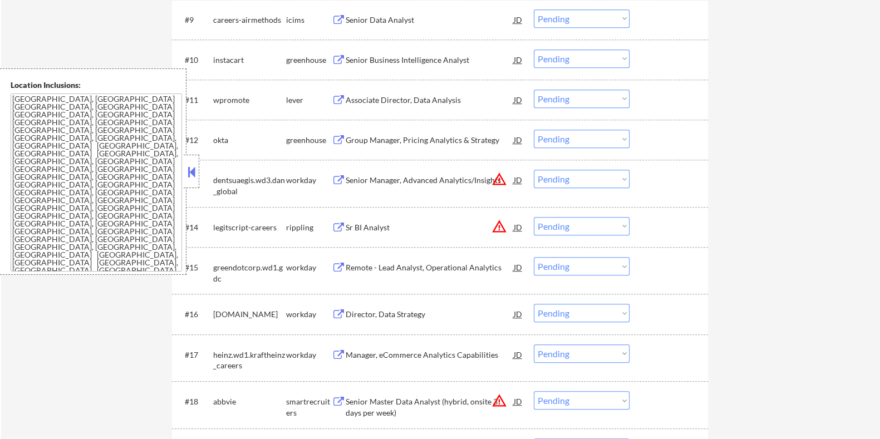
scroll to position [696, 0]
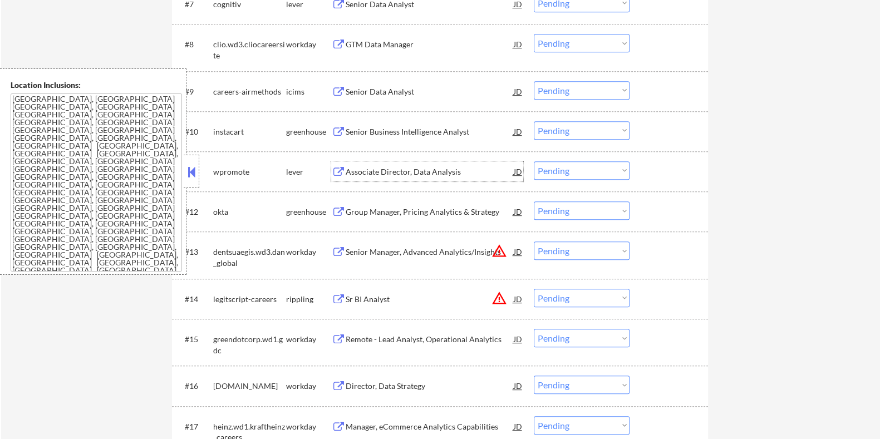
click at [363, 171] on div "Associate Director, Data Analysis" at bounding box center [429, 171] width 168 height 11
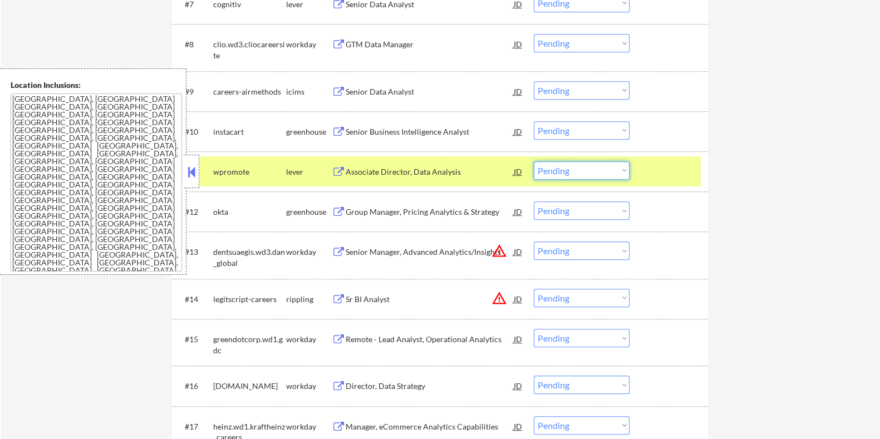
click at [591, 169] on select "Choose an option... Pending Applied Excluded (Questions) Excluded (Expired) Exc…" at bounding box center [582, 170] width 96 height 18
click at [534, 161] on select "Choose an option... Pending Applied Excluded (Questions) Excluded (Expired) Exc…" at bounding box center [582, 170] width 96 height 18
select select ""pending""
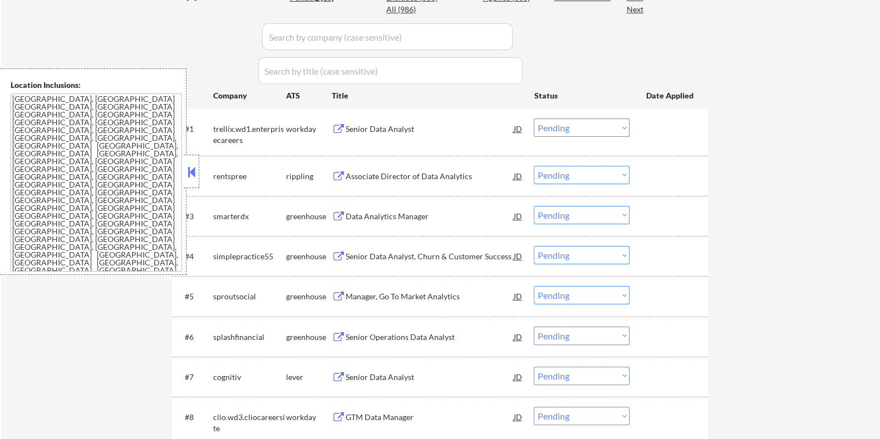
scroll to position [348, 0]
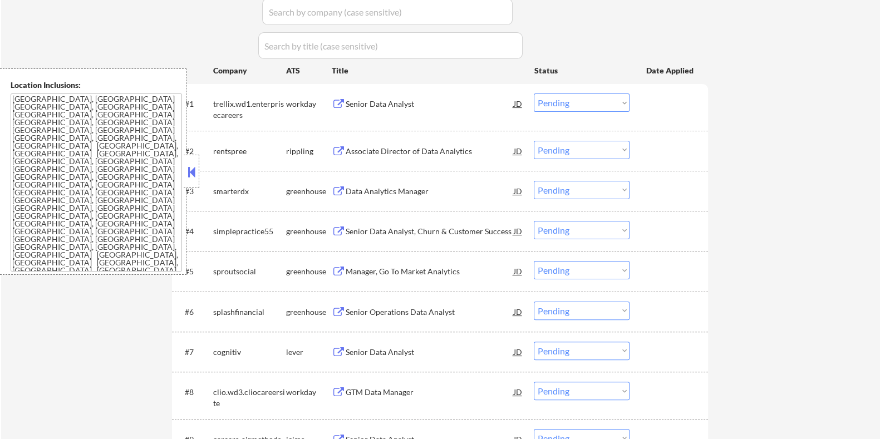
click at [372, 191] on div "Data Analytics Manager" at bounding box center [429, 191] width 168 height 11
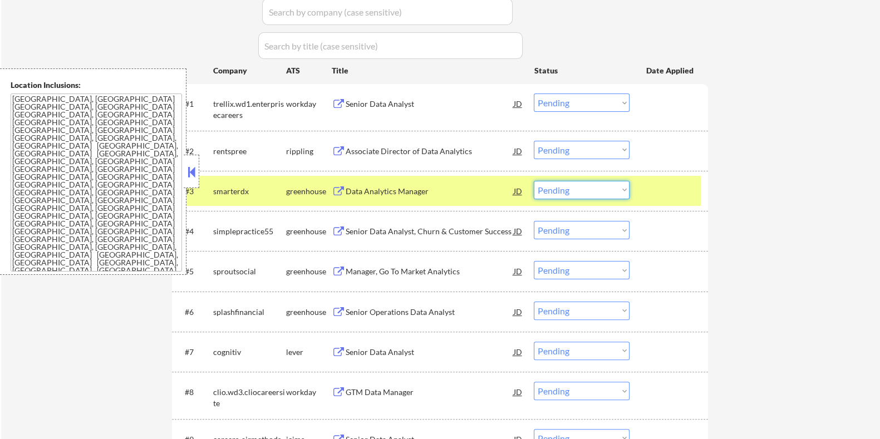
click at [593, 190] on select "Choose an option... Pending Applied Excluded (Questions) Excluded (Expired) Exc…" at bounding box center [582, 190] width 96 height 18
click at [534, 181] on select "Choose an option... Pending Applied Excluded (Questions) Excluded (Expired) Exc…" at bounding box center [582, 190] width 96 height 18
select select ""pending""
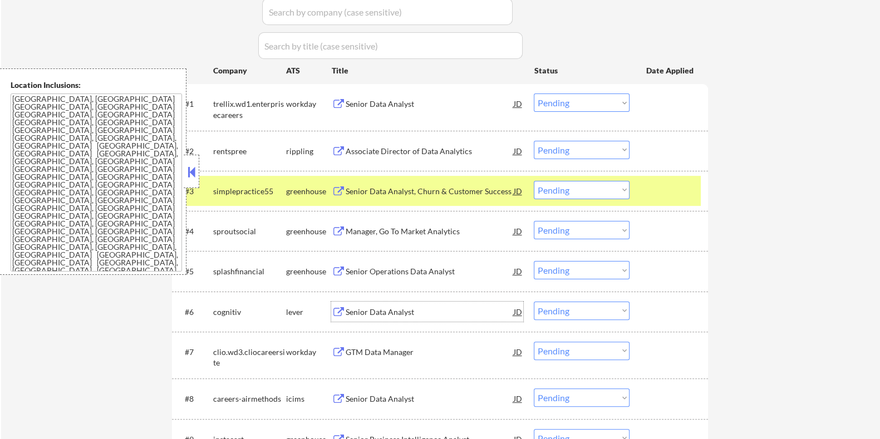
click at [362, 312] on div "Senior Data Analyst" at bounding box center [429, 312] width 168 height 11
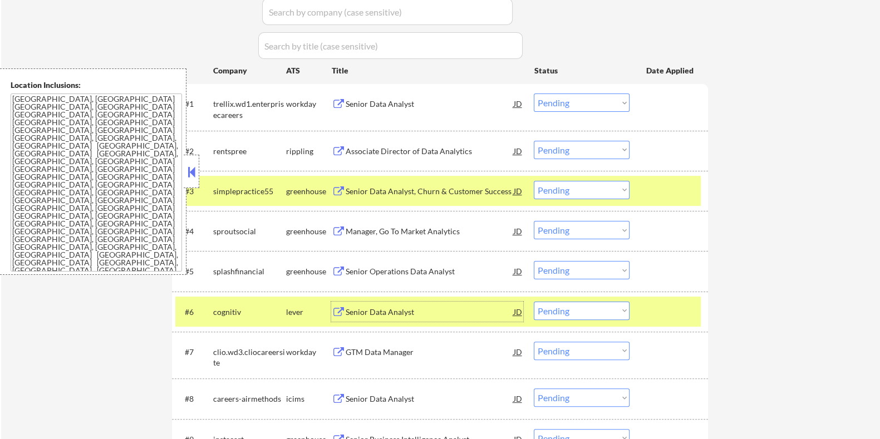
click at [387, 308] on div "Senior Data Analyst" at bounding box center [429, 312] width 168 height 11
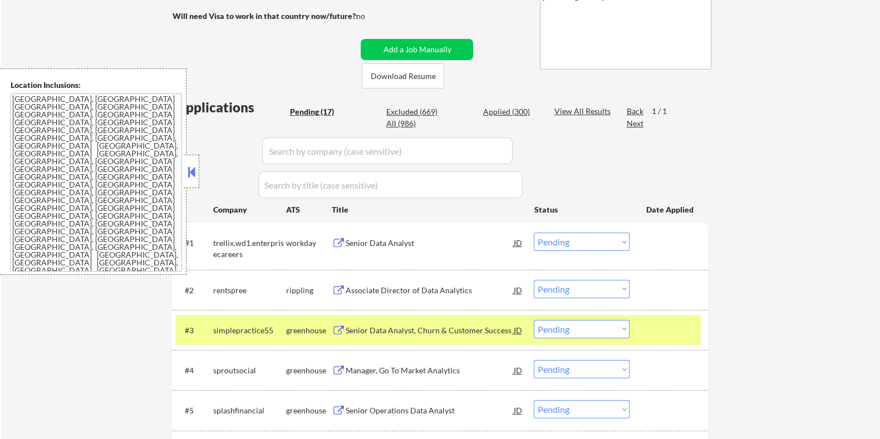
scroll to position [69, 0]
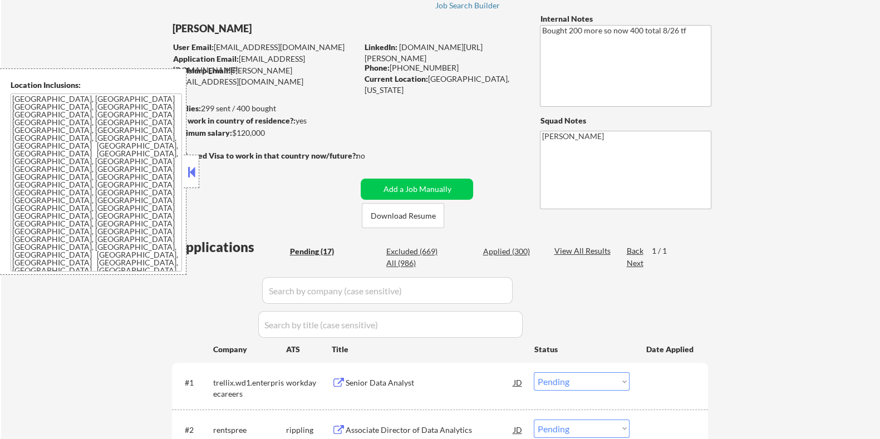
drag, startPoint x: 271, startPoint y: 132, endPoint x: 234, endPoint y: 129, distance: 37.4
click at [234, 129] on div "Minimum salary: $120,000" at bounding box center [263, 132] width 185 height 11
copy div "$120,000"
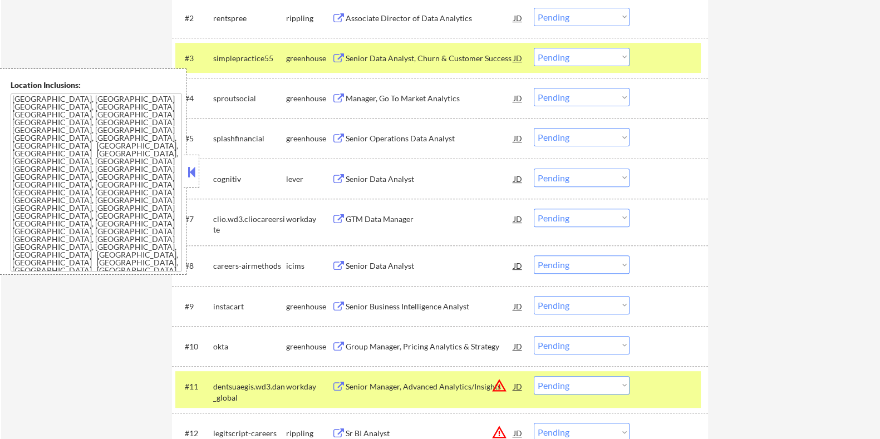
scroll to position [486, 0]
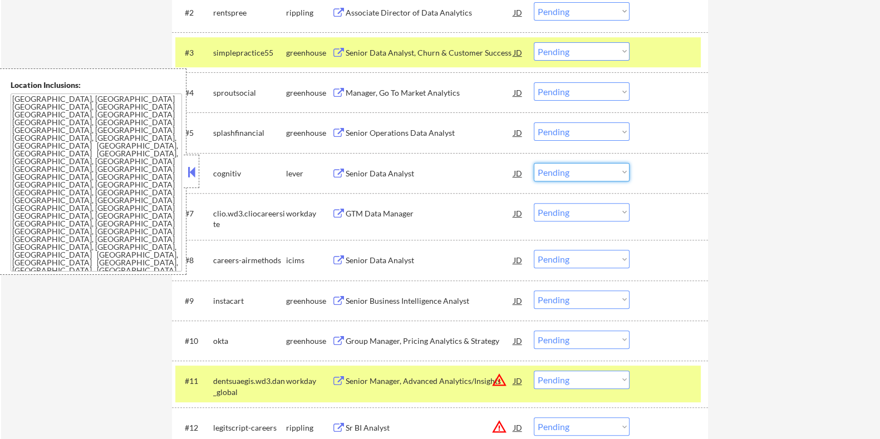
click at [602, 168] on select "Choose an option... Pending Applied Excluded (Questions) Excluded (Expired) Exc…" at bounding box center [582, 172] width 96 height 18
click at [534, 163] on select "Choose an option... Pending Applied Excluded (Questions) Excluded (Expired) Exc…" at bounding box center [582, 172] width 96 height 18
select select ""pending""
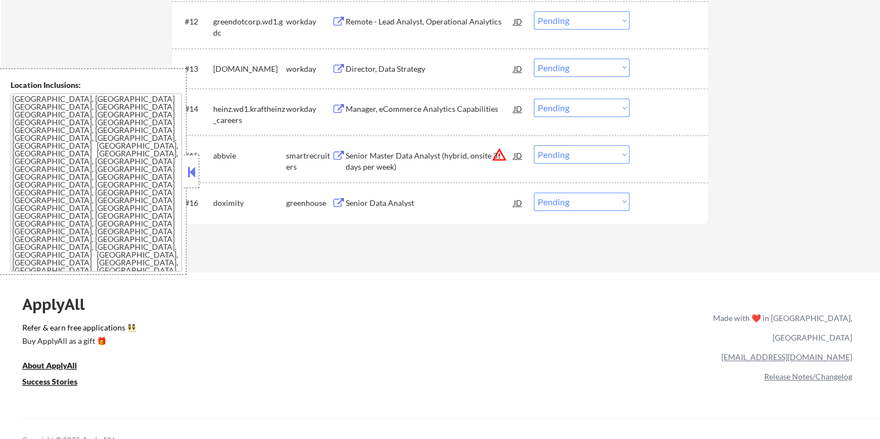
scroll to position [904, 0]
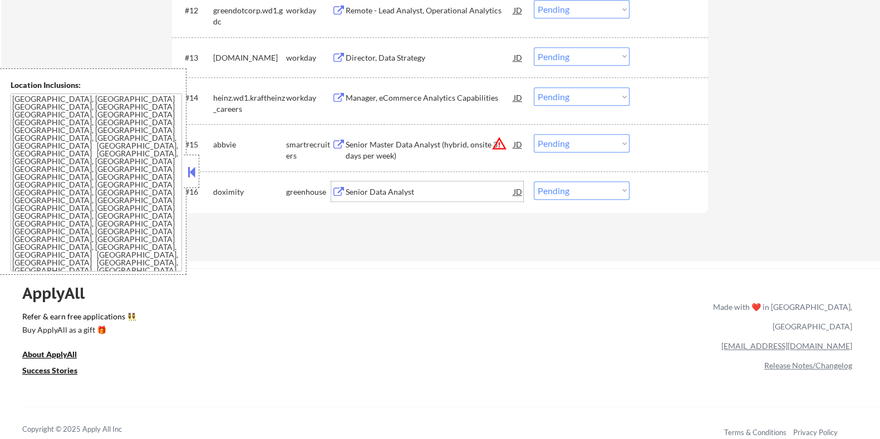
click at [351, 191] on div "Senior Data Analyst" at bounding box center [429, 191] width 168 height 11
